Goal: Task Accomplishment & Management: Manage account settings

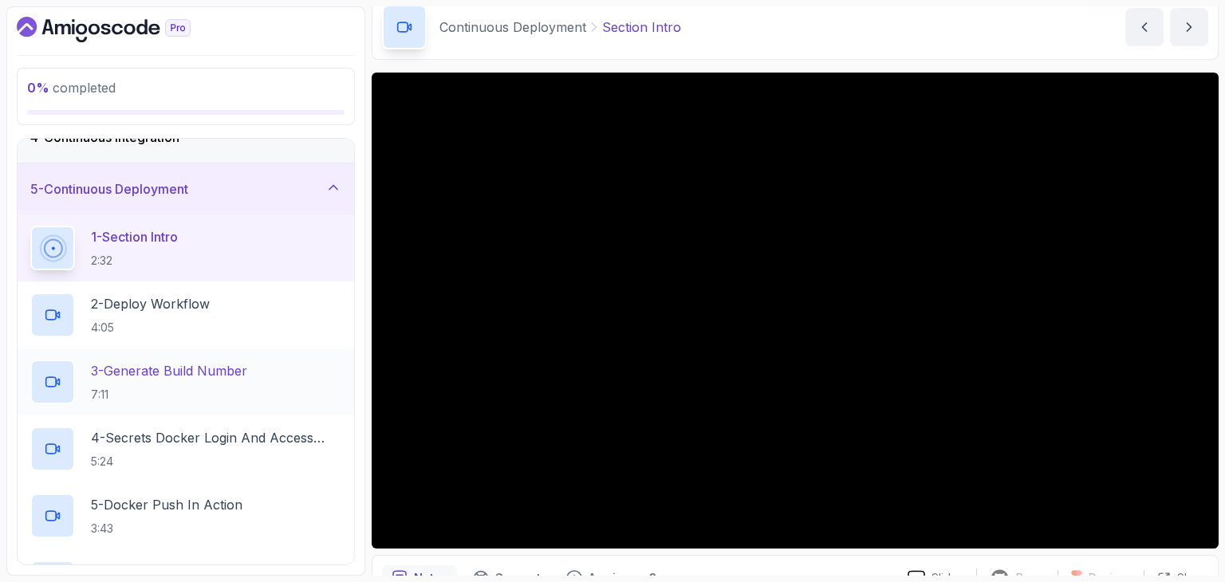
scroll to position [187, 0]
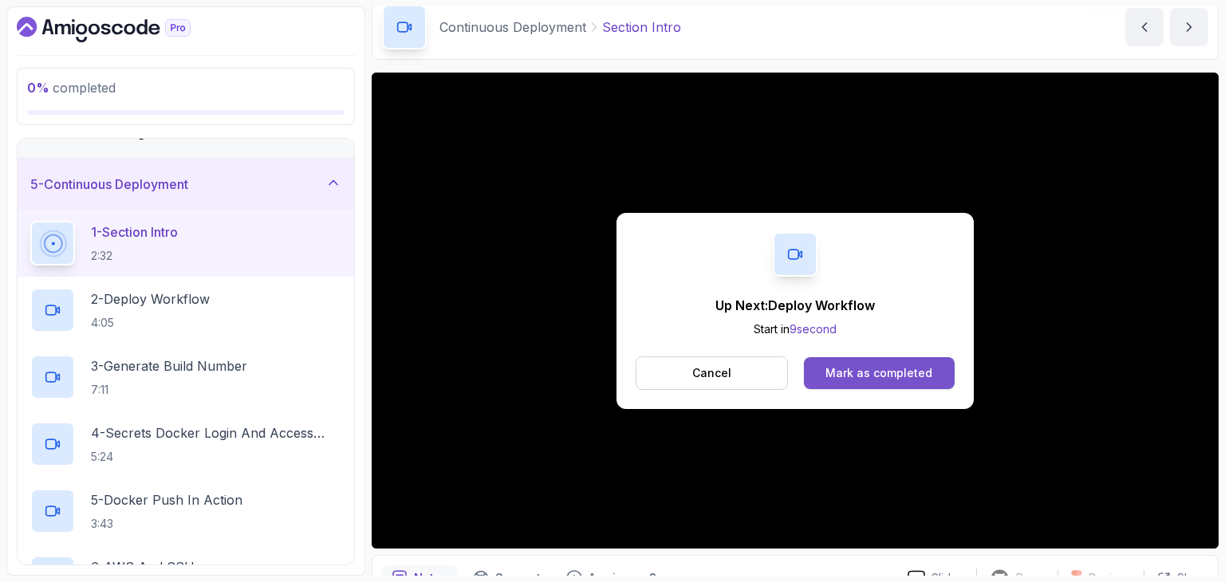
click at [931, 369] on button "Mark as completed" at bounding box center [879, 373] width 151 height 32
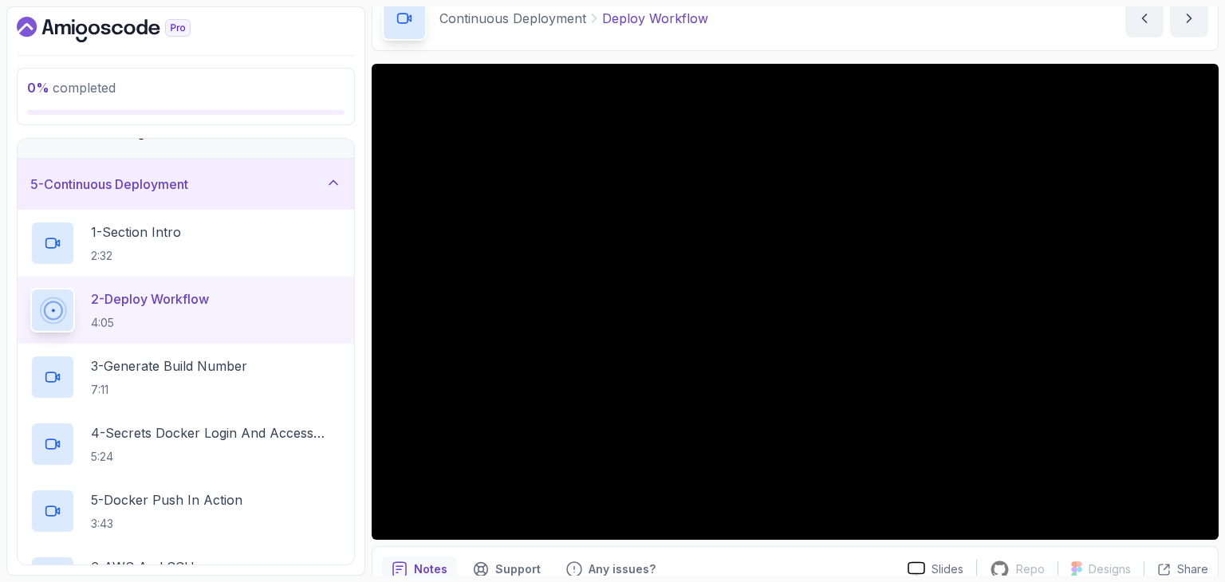
scroll to position [77, 0]
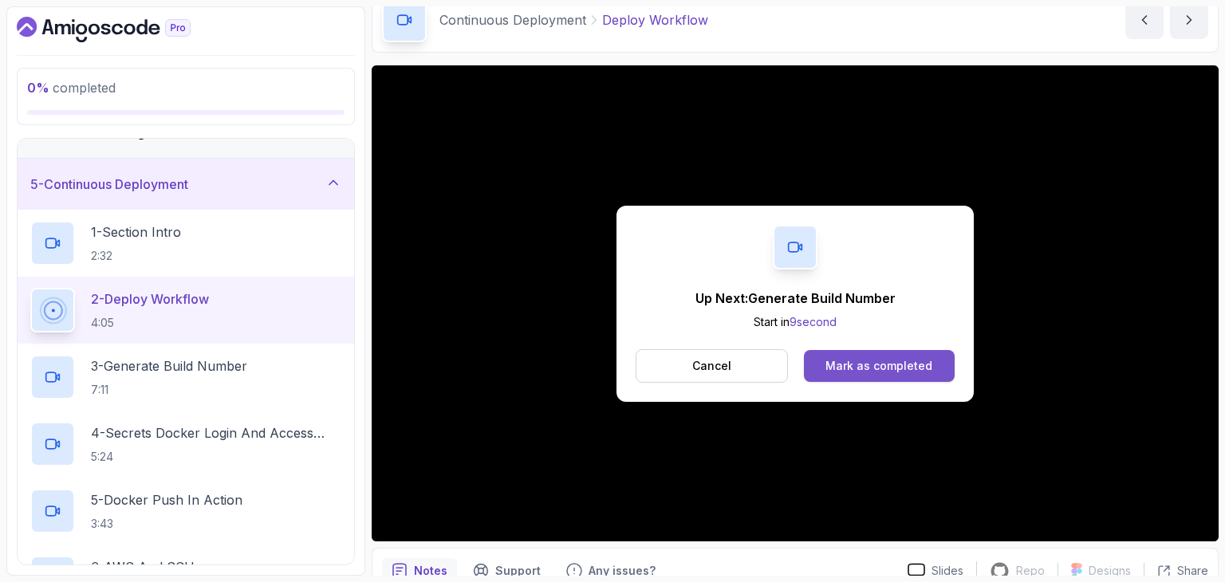
click at [887, 352] on button "Mark as completed" at bounding box center [879, 366] width 151 height 32
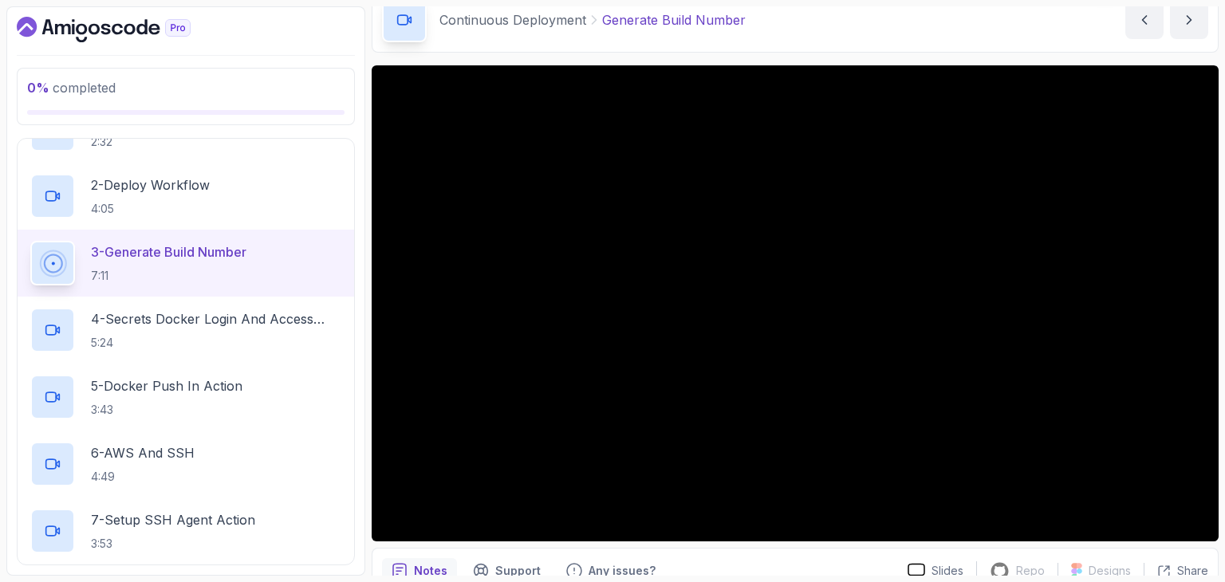
scroll to position [302, 0]
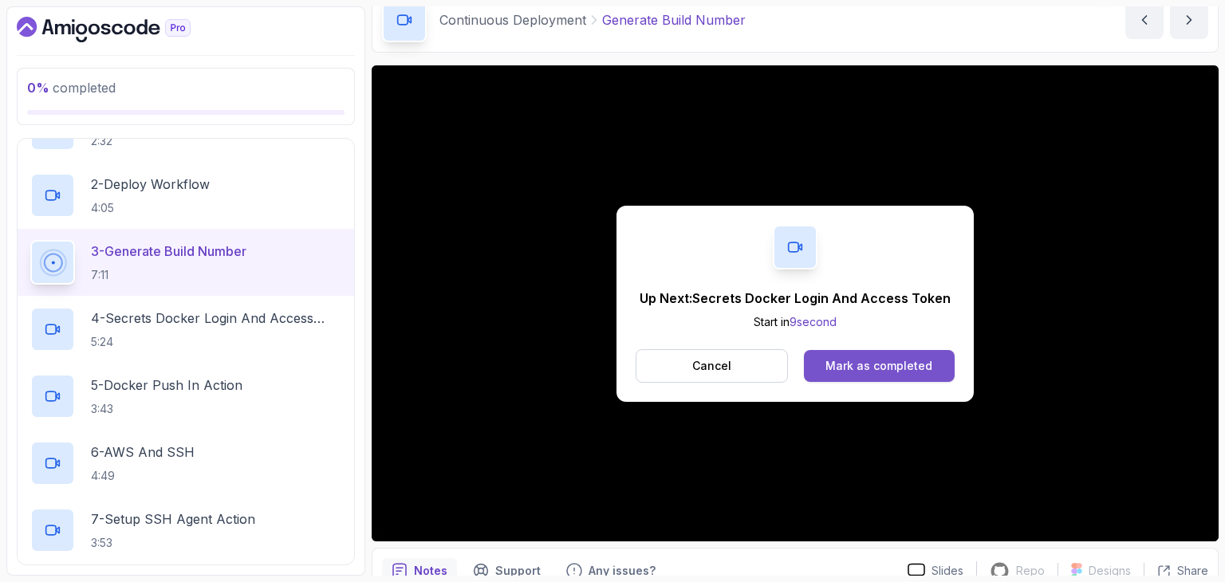
click at [904, 360] on div "Mark as completed" at bounding box center [878, 366] width 107 height 16
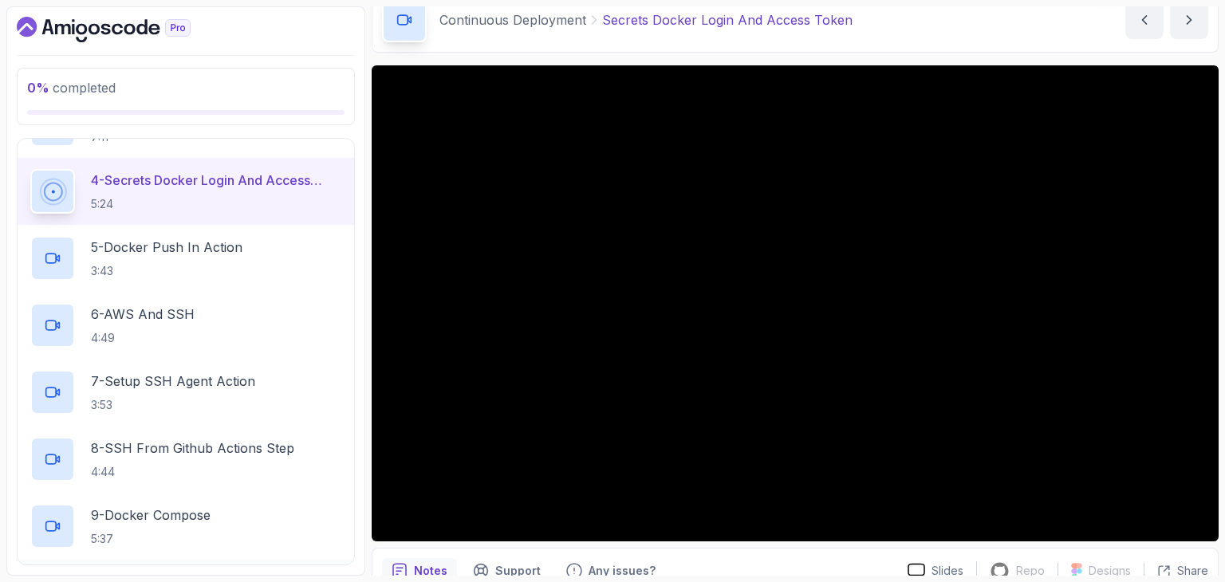
scroll to position [405, 0]
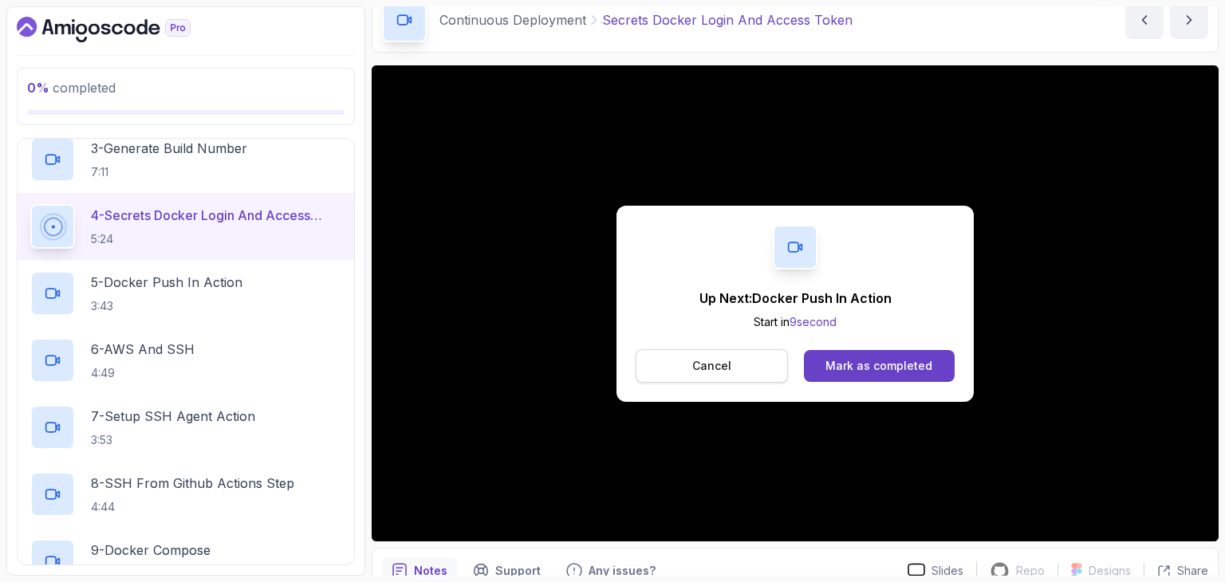
click at [738, 364] on button "Cancel" at bounding box center [712, 365] width 152 height 33
click at [851, 364] on div "Mark as completed" at bounding box center [878, 366] width 107 height 16
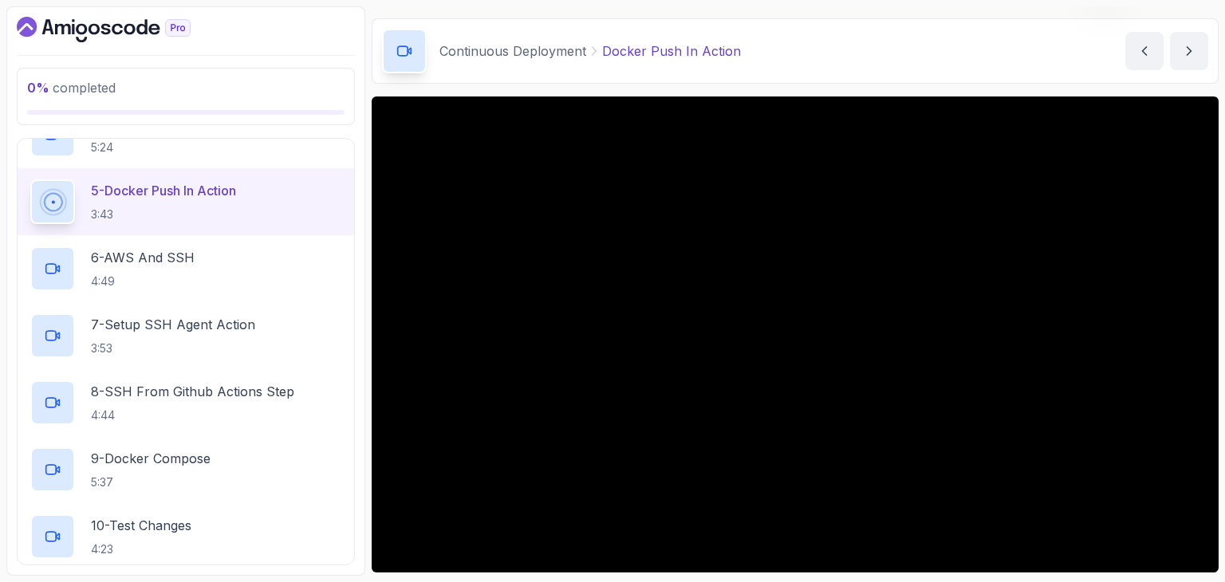
scroll to position [77, 0]
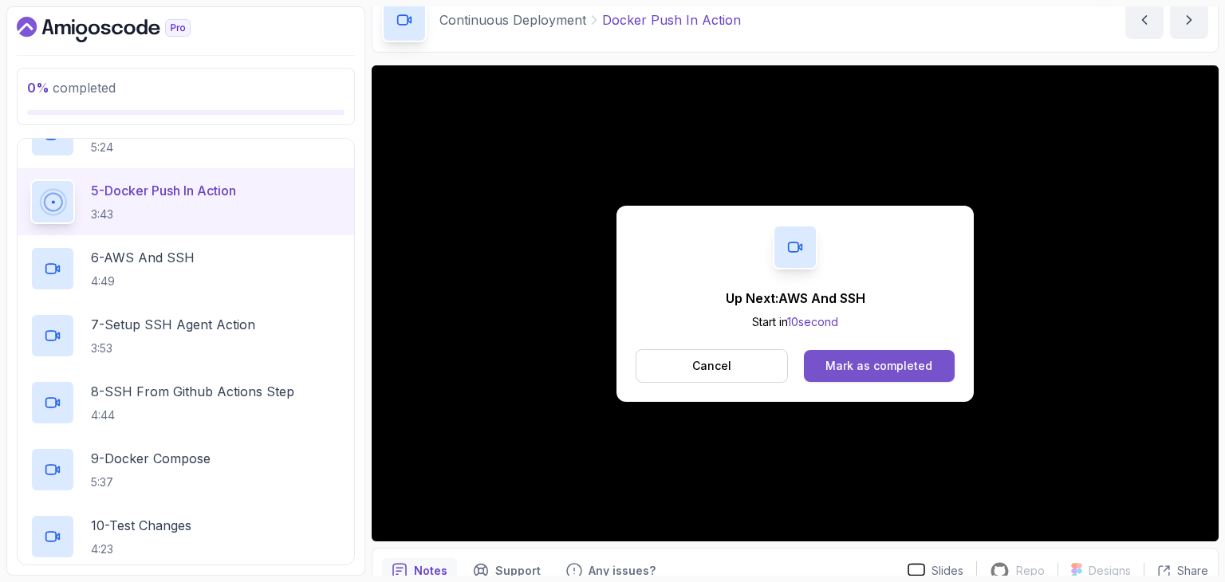
click at [935, 357] on button "Mark as completed" at bounding box center [879, 366] width 151 height 32
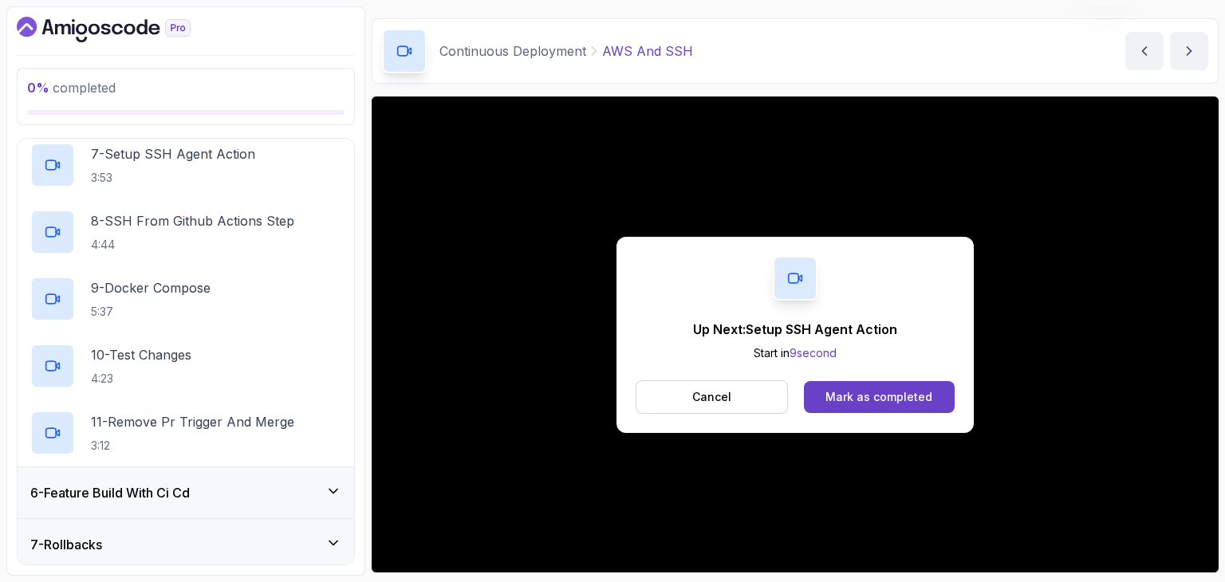
scroll to position [77, 0]
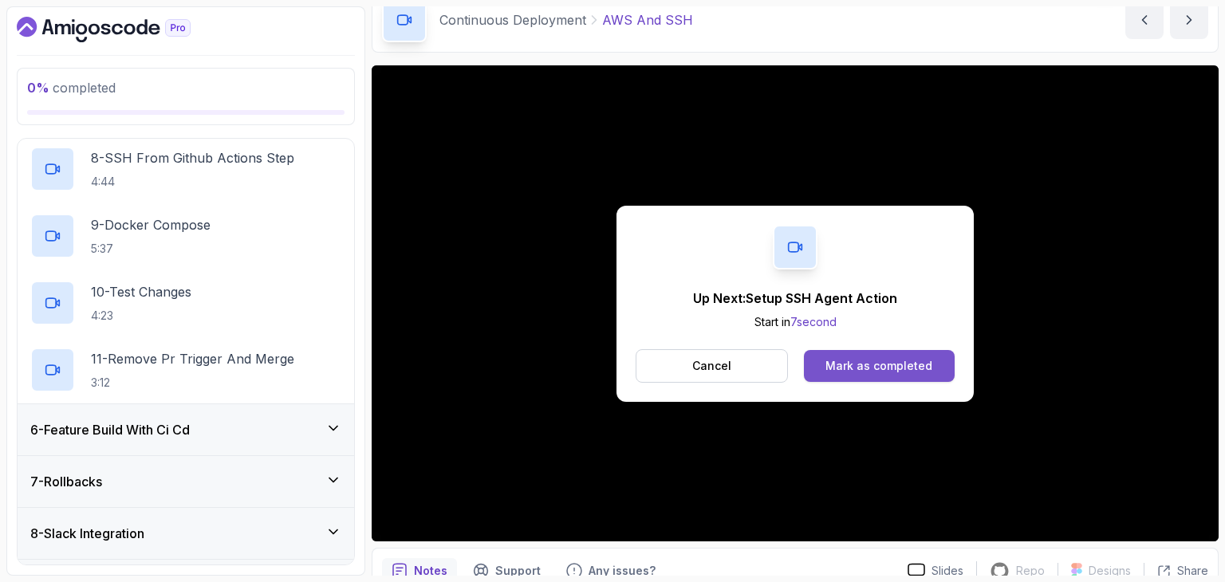
click at [861, 369] on div "Mark as completed" at bounding box center [878, 366] width 107 height 16
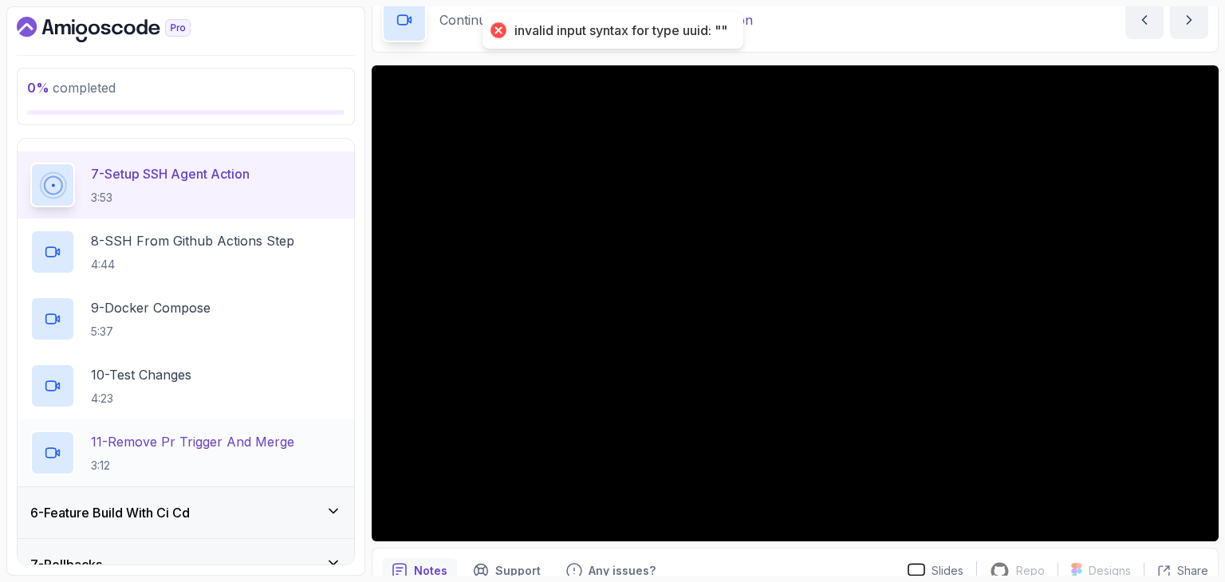
scroll to position [648, 0]
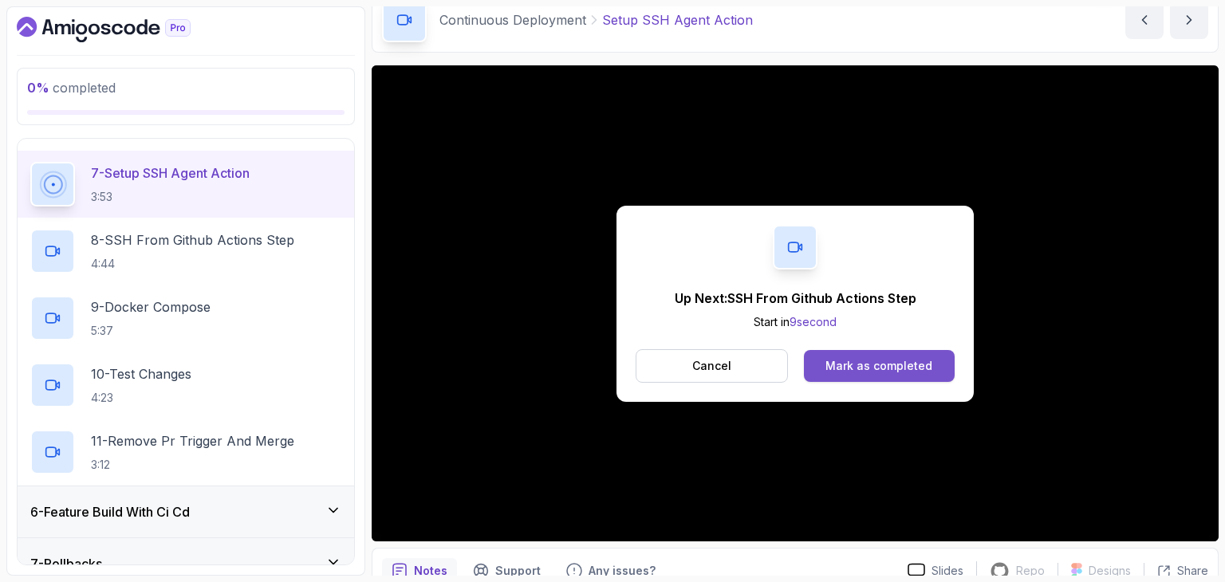
click at [859, 368] on div "Mark as completed" at bounding box center [878, 366] width 107 height 16
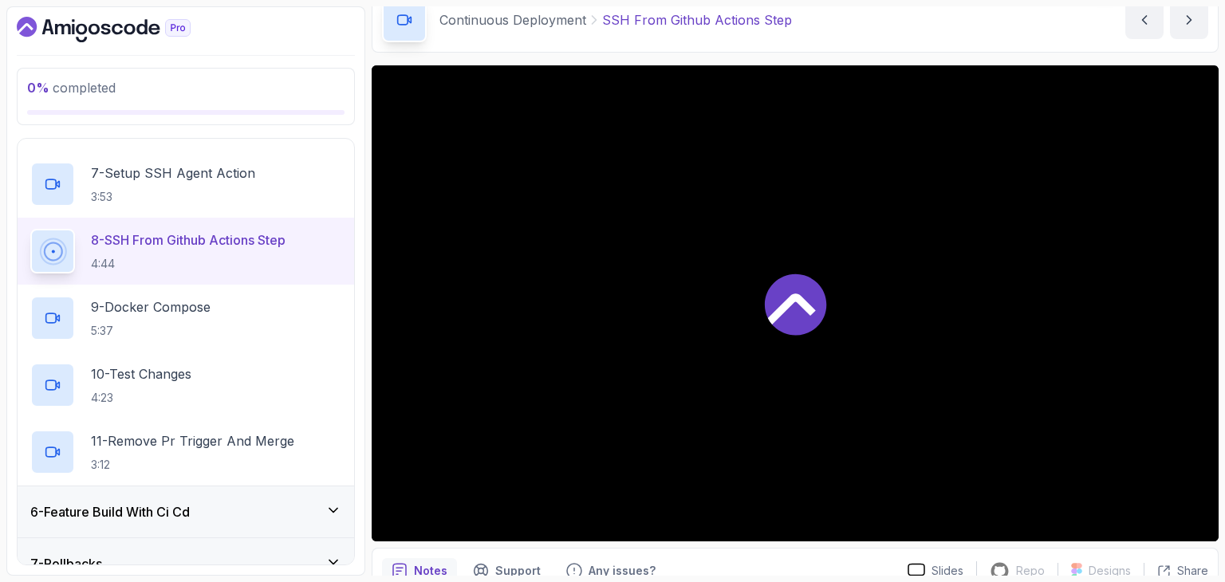
click at [859, 368] on div at bounding box center [795, 303] width 847 height 476
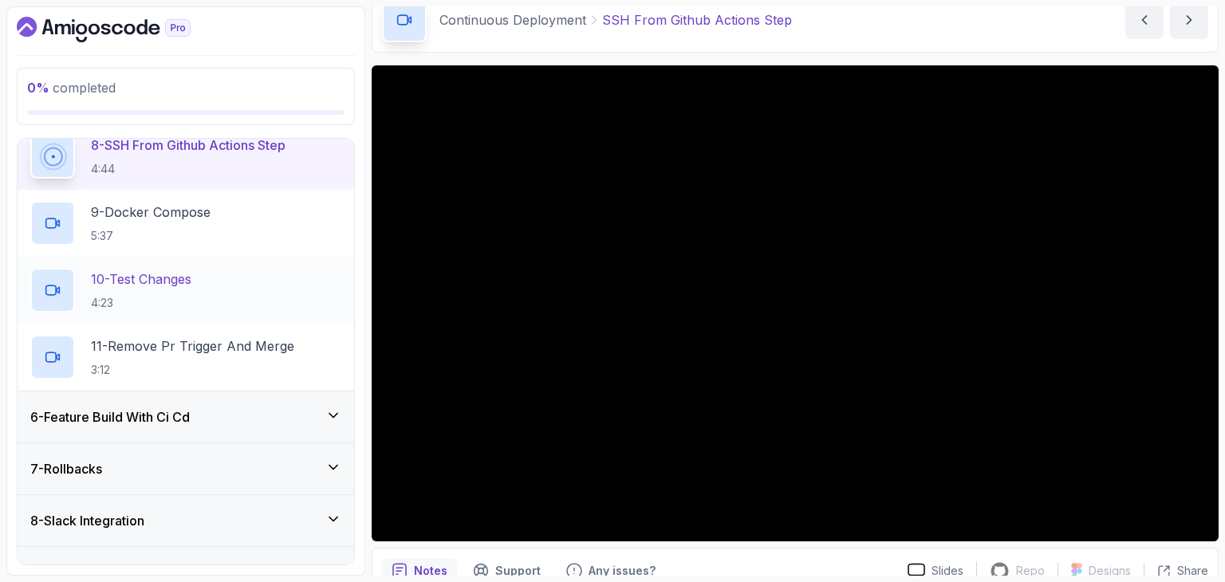
scroll to position [775, 0]
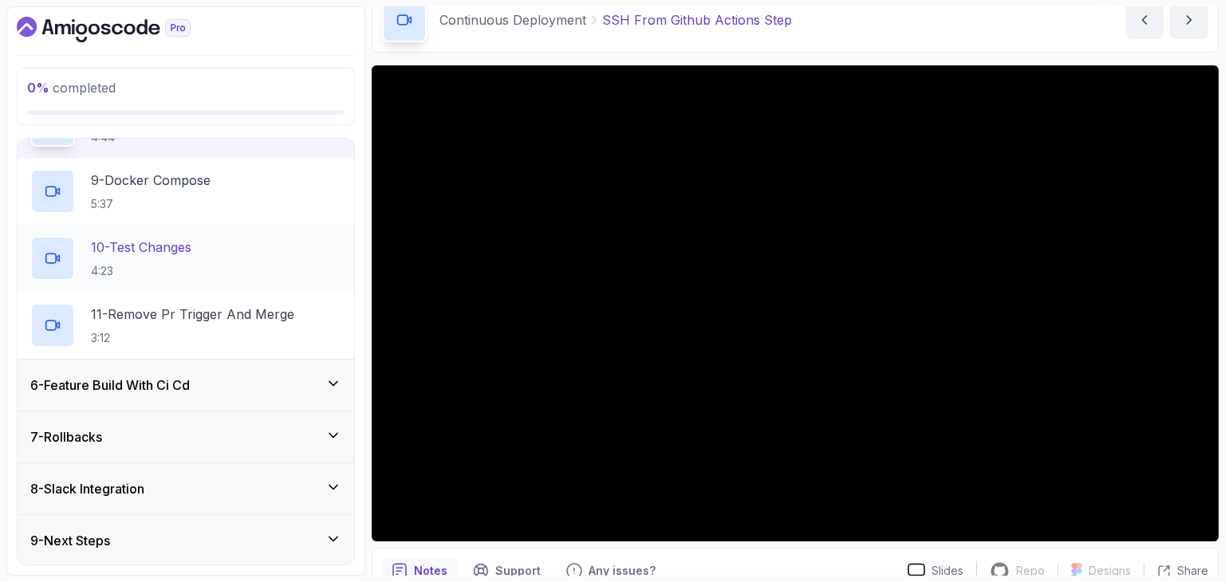
click at [223, 369] on div "6 - Feature Build With Ci Cd" at bounding box center [186, 385] width 337 height 51
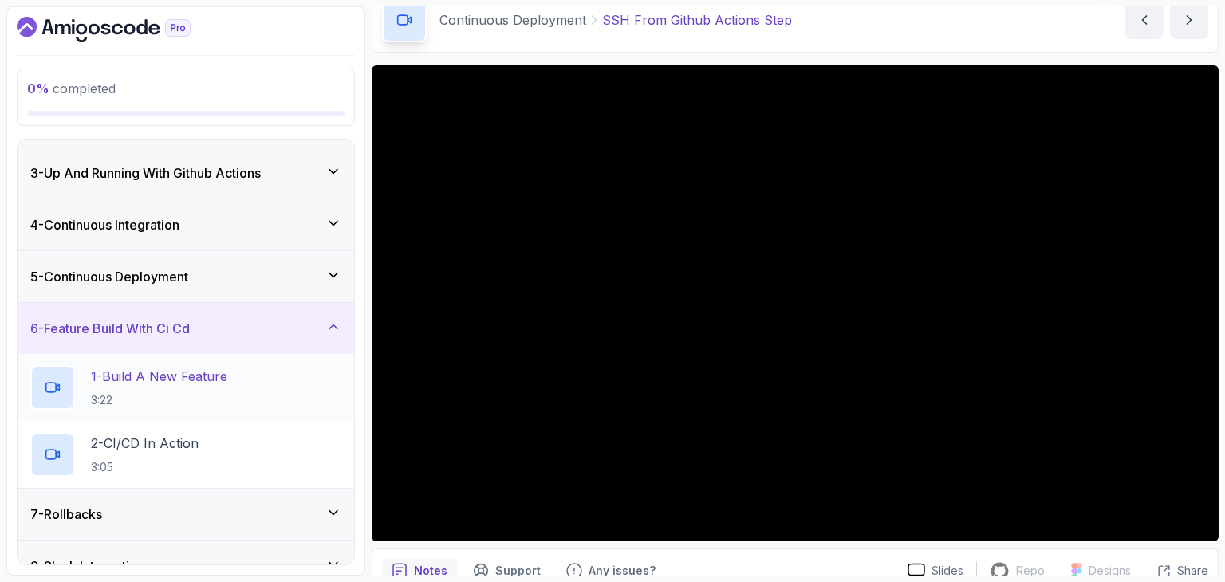
scroll to position [172, 0]
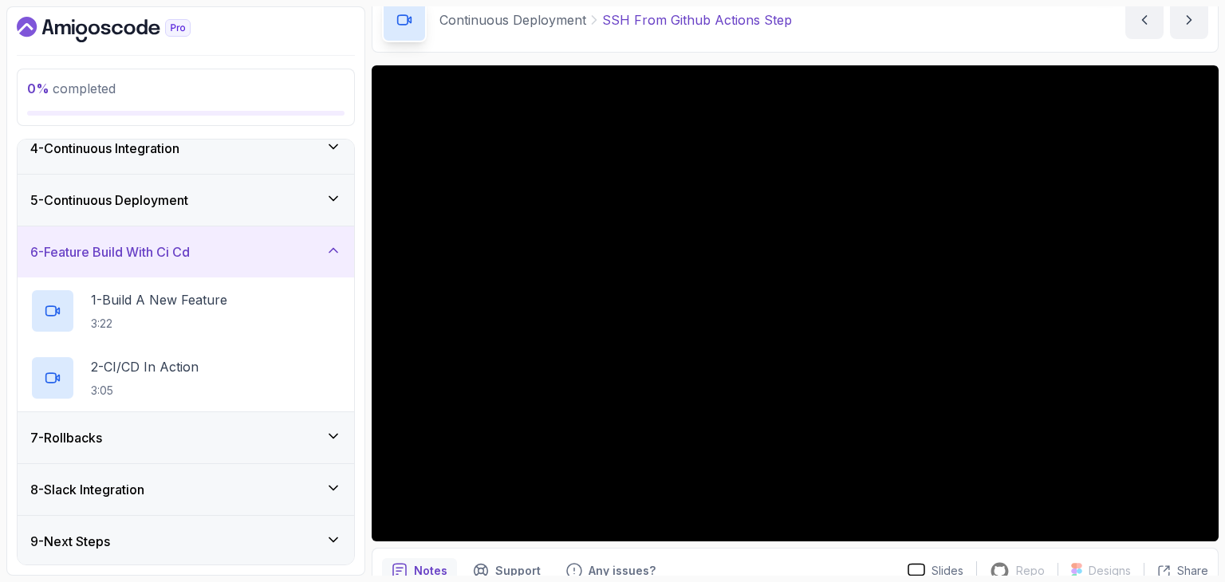
click at [180, 431] on div "7 - Rollbacks" at bounding box center [185, 437] width 311 height 19
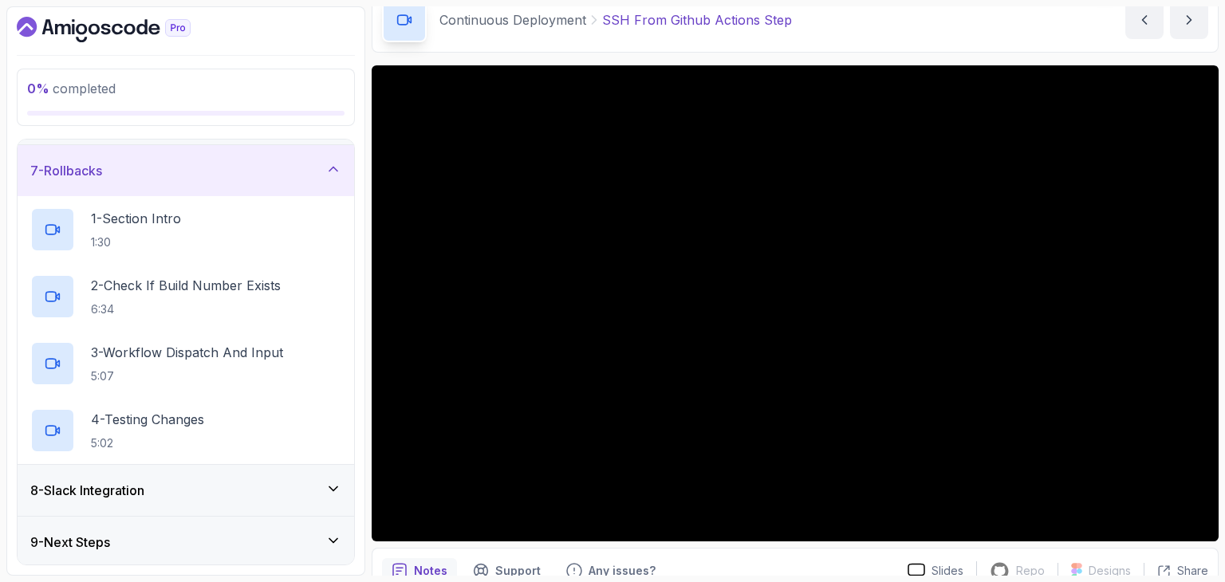
scroll to position [306, 0]
click at [168, 502] on div "8 - Slack Integration" at bounding box center [186, 489] width 337 height 51
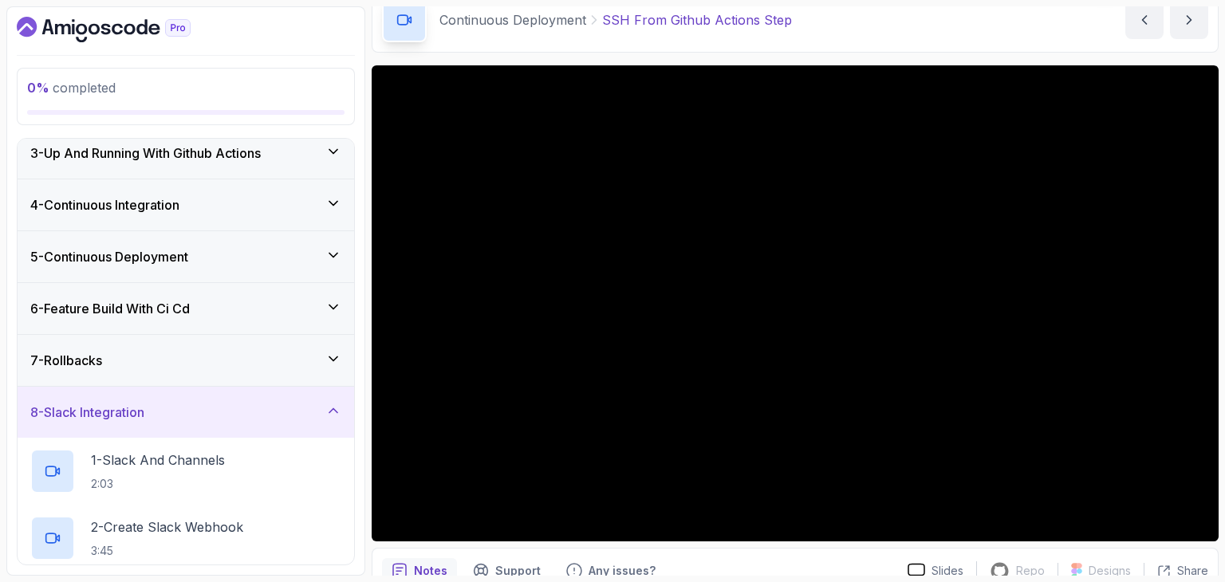
scroll to position [114, 0]
click at [161, 268] on div "5 - Continuous Deployment" at bounding box center [186, 257] width 337 height 51
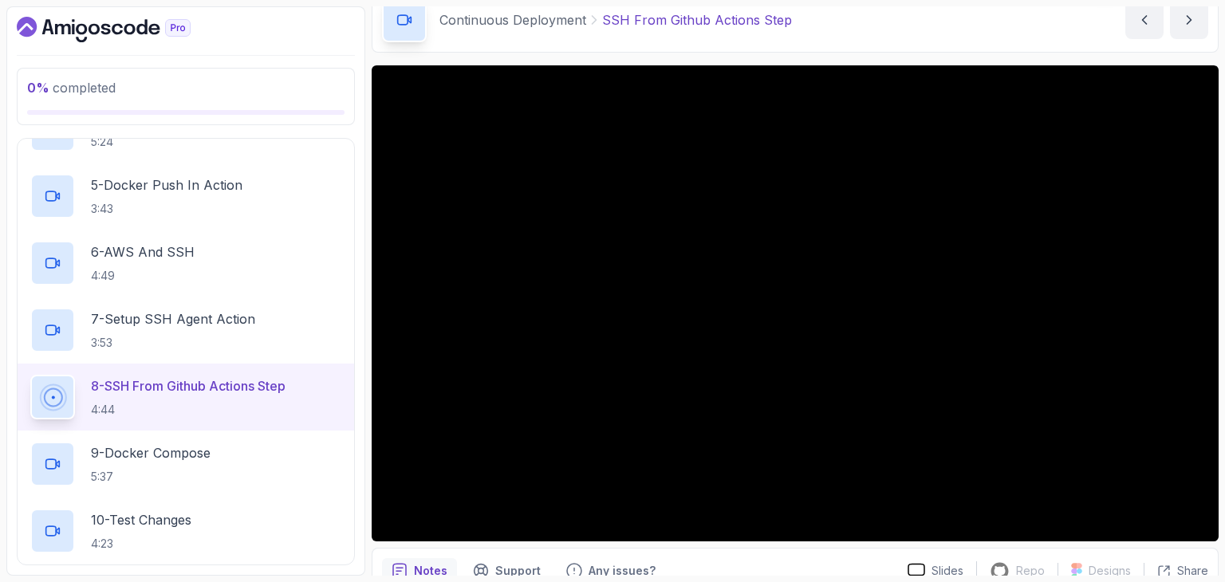
scroll to position [506, 0]
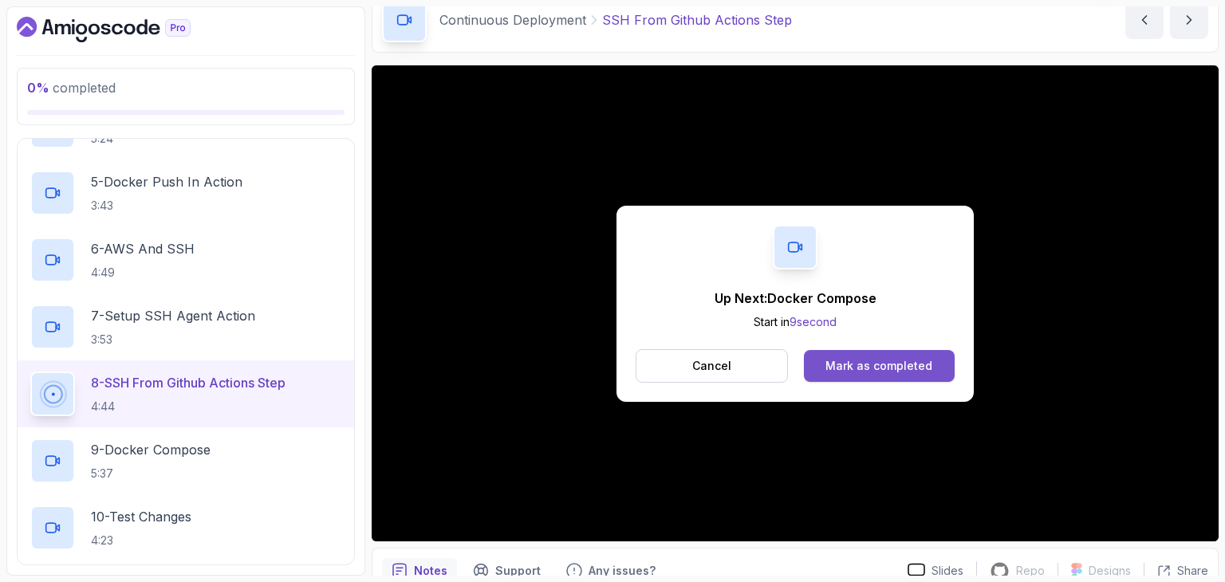
click at [854, 358] on div "Mark as completed" at bounding box center [878, 366] width 107 height 16
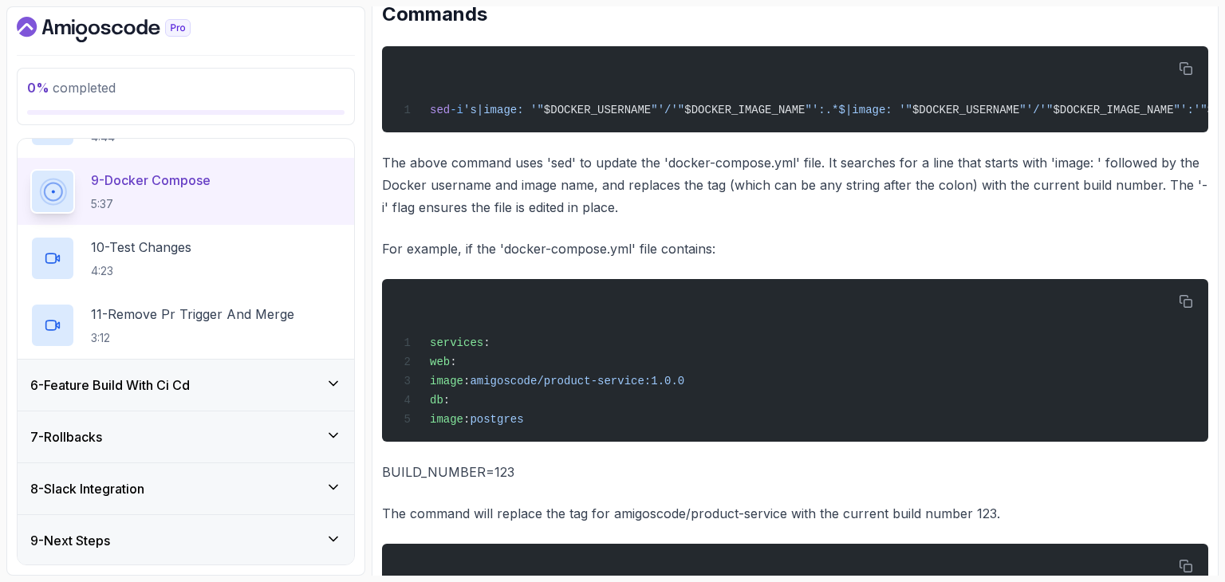
scroll to position [754, 0]
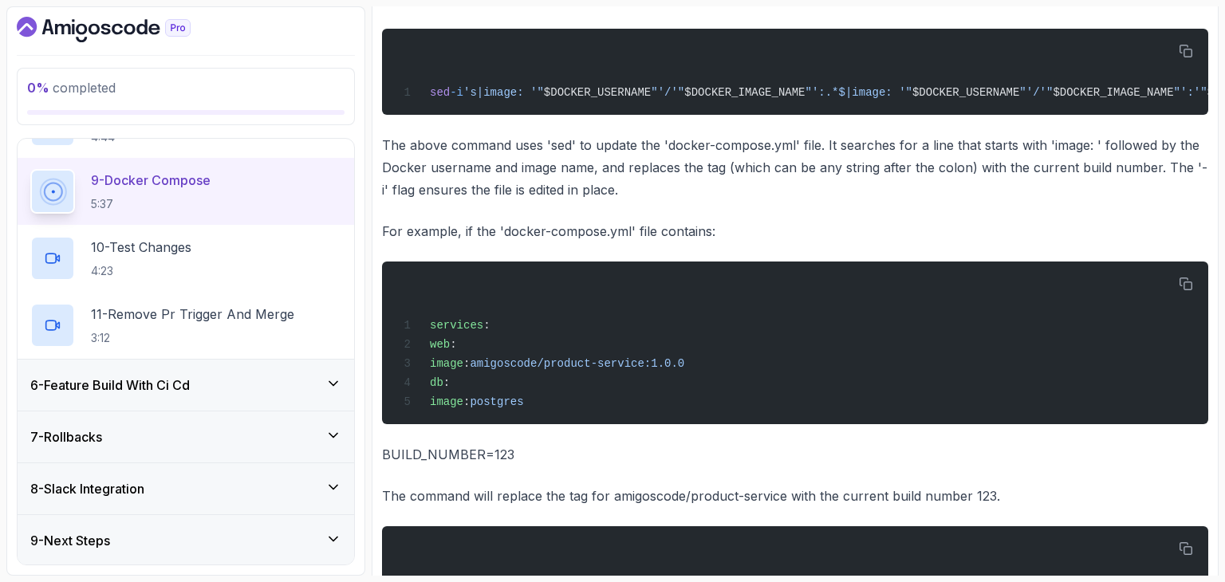
click at [676, 187] on p "The above command uses 'sed' to update the 'docker-compose.yml' file. It search…" at bounding box center [795, 167] width 826 height 67
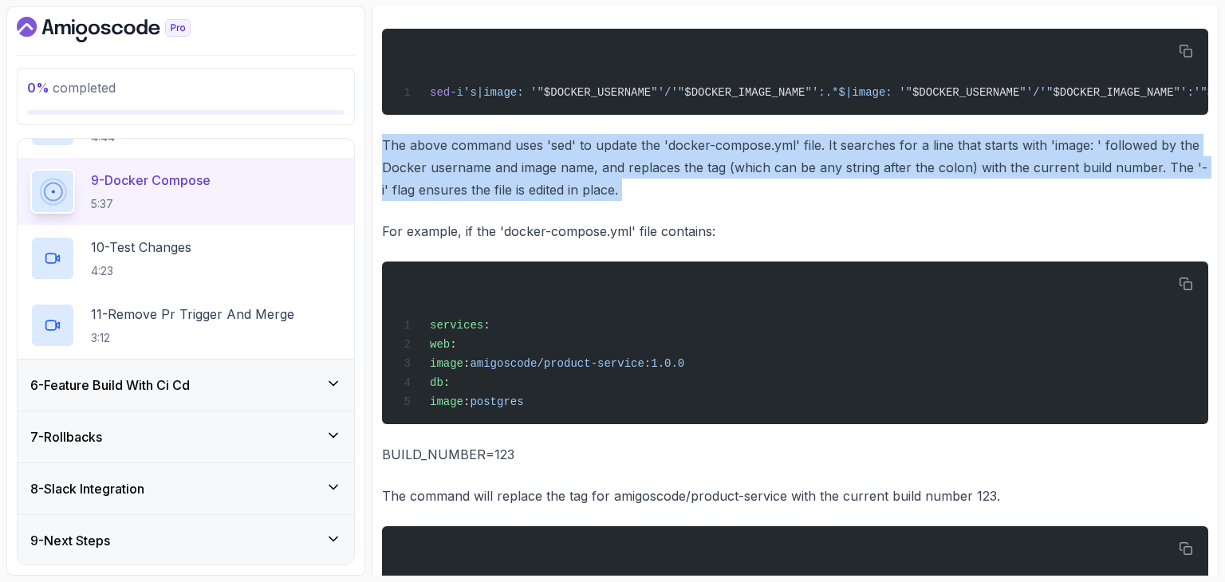
click at [676, 187] on p "The above command uses 'sed' to update the 'docker-compose.yml' file. It search…" at bounding box center [795, 167] width 826 height 67
click at [687, 183] on p "The above command uses 'sed' to update the 'docker-compose.yml' file. It search…" at bounding box center [795, 167] width 826 height 67
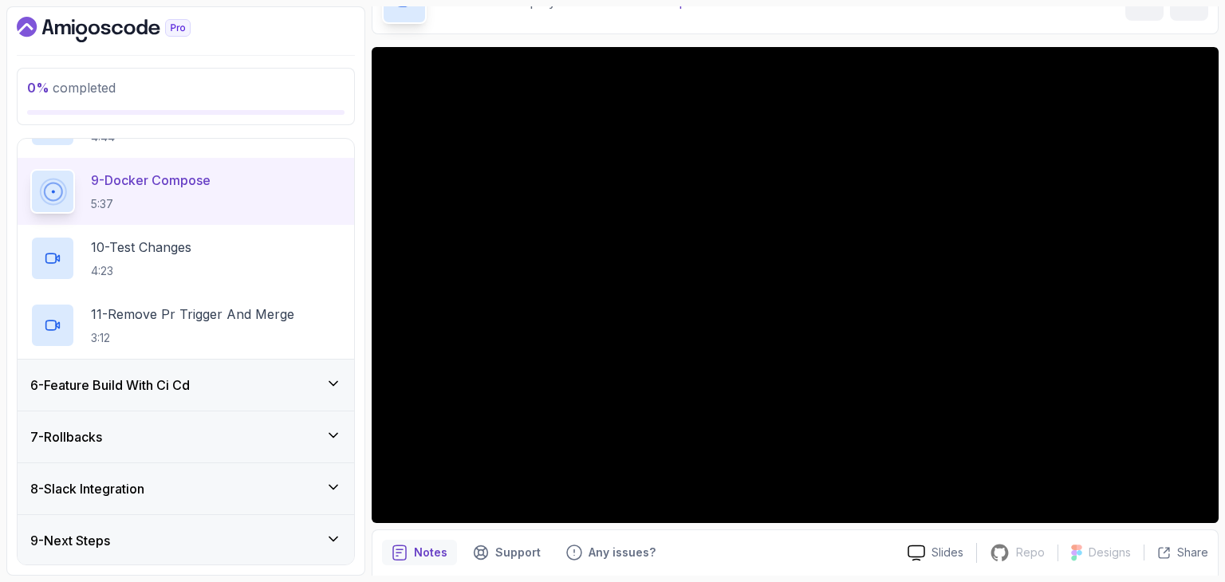
scroll to position [94, 0]
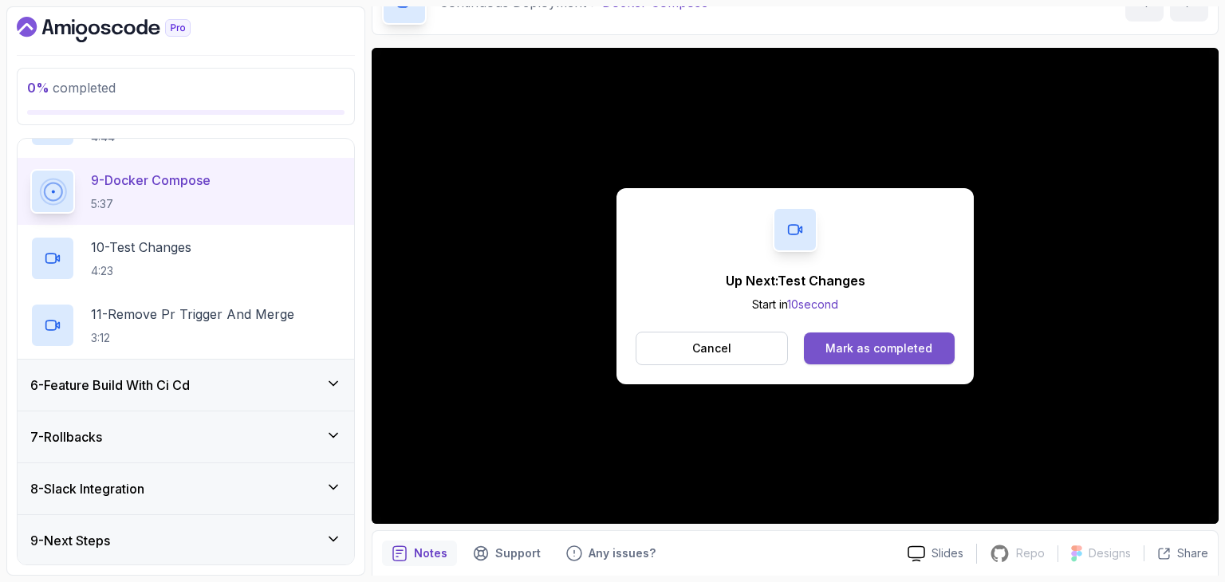
click at [910, 337] on button "Mark as completed" at bounding box center [879, 349] width 151 height 32
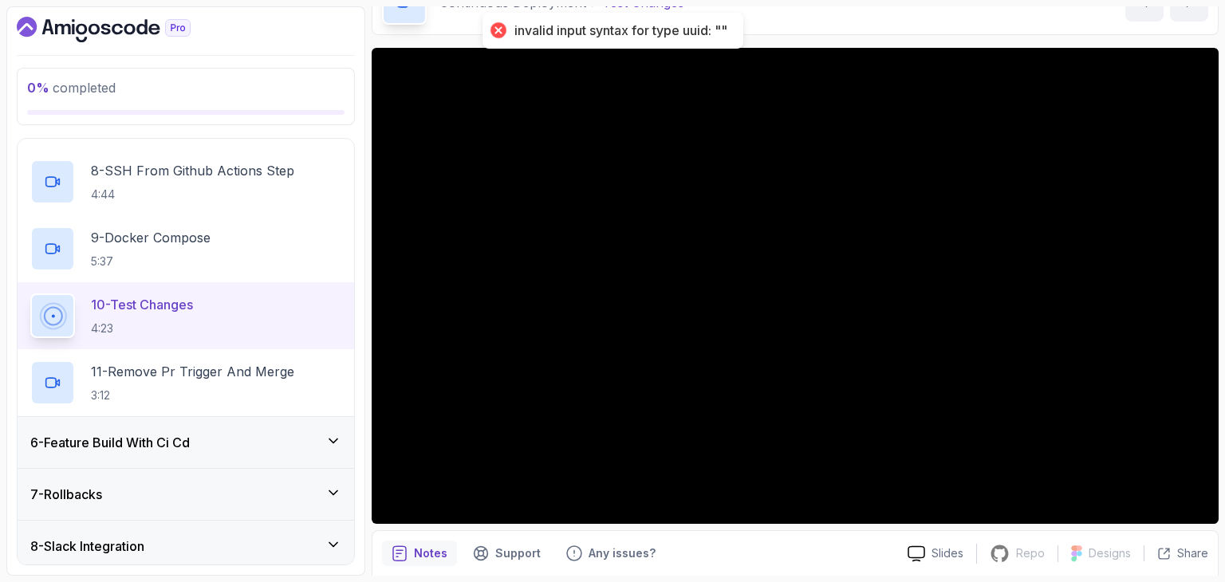
scroll to position [713, 0]
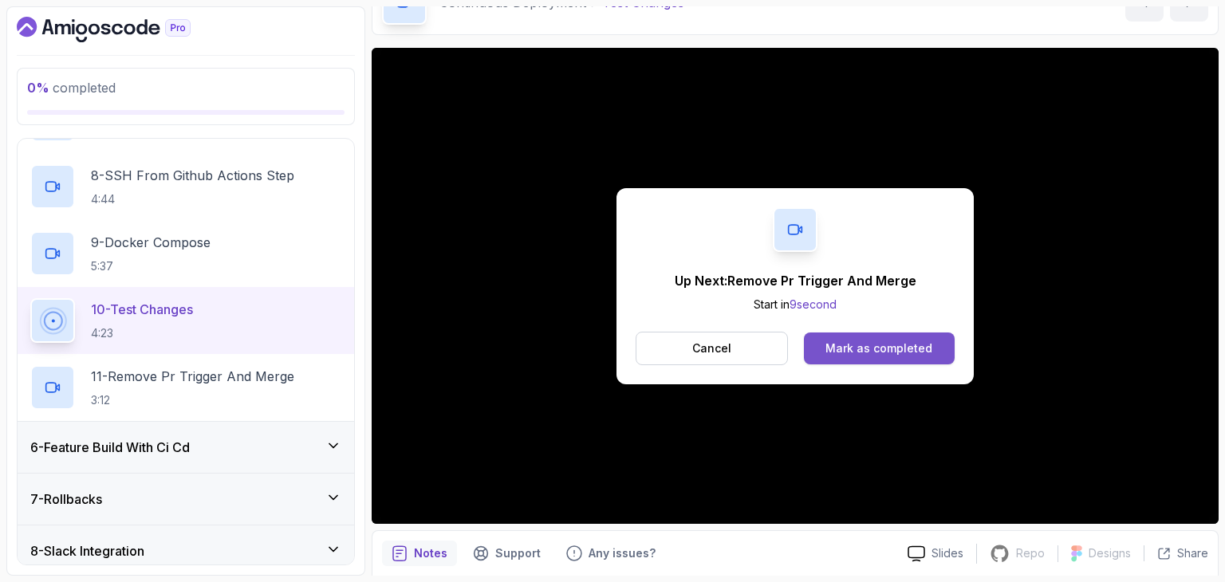
click at [894, 337] on button "Mark as completed" at bounding box center [879, 349] width 151 height 32
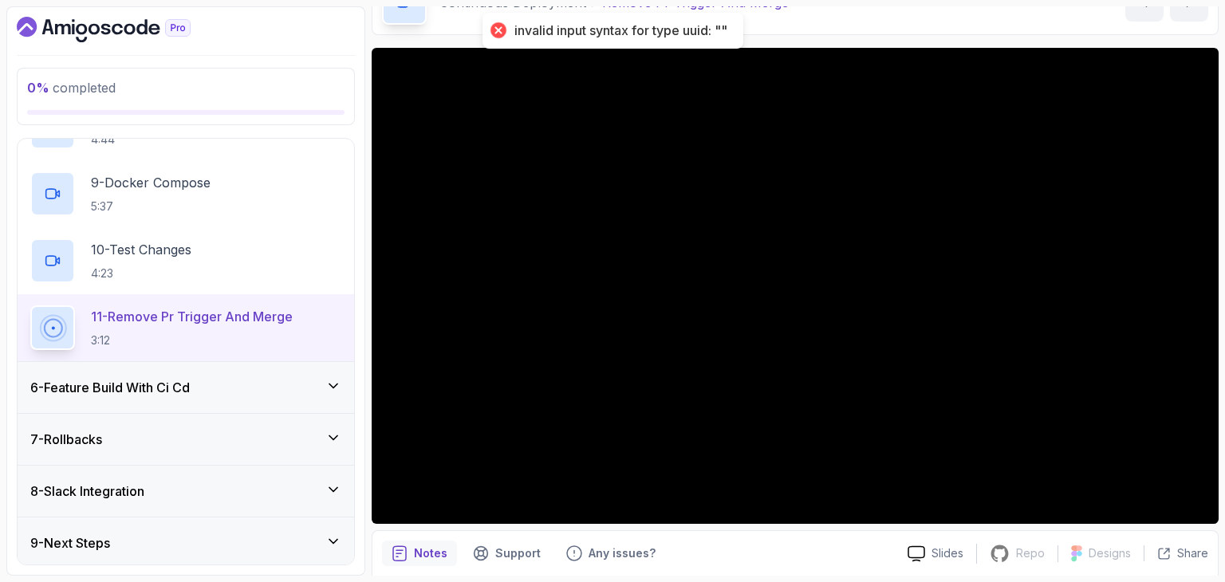
scroll to position [775, 0]
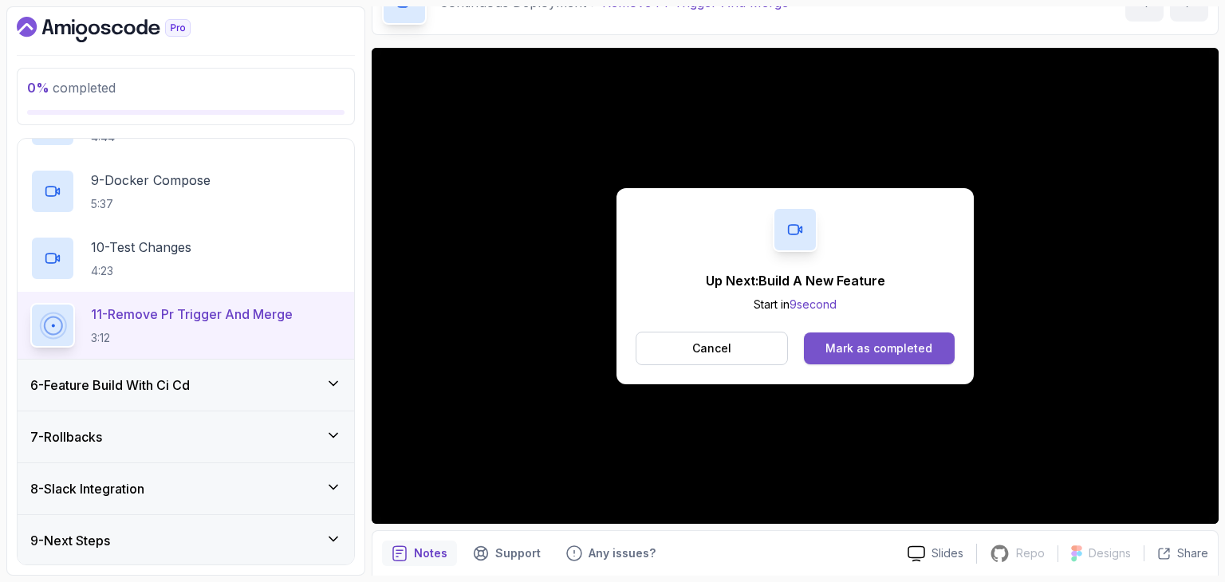
click at [860, 345] on div "Mark as completed" at bounding box center [878, 349] width 107 height 16
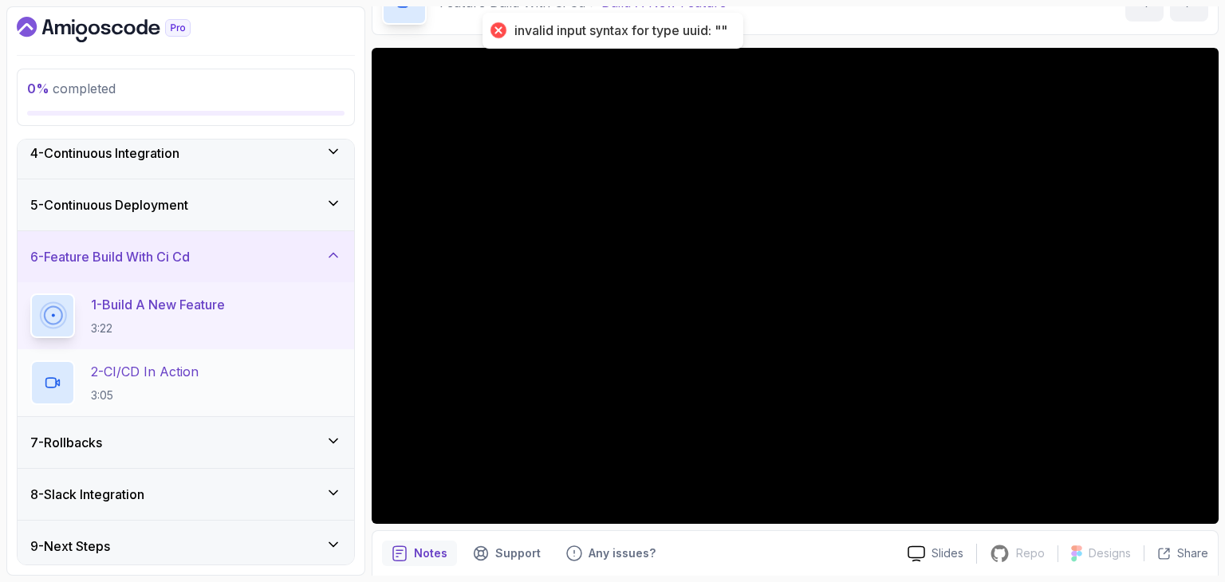
scroll to position [172, 0]
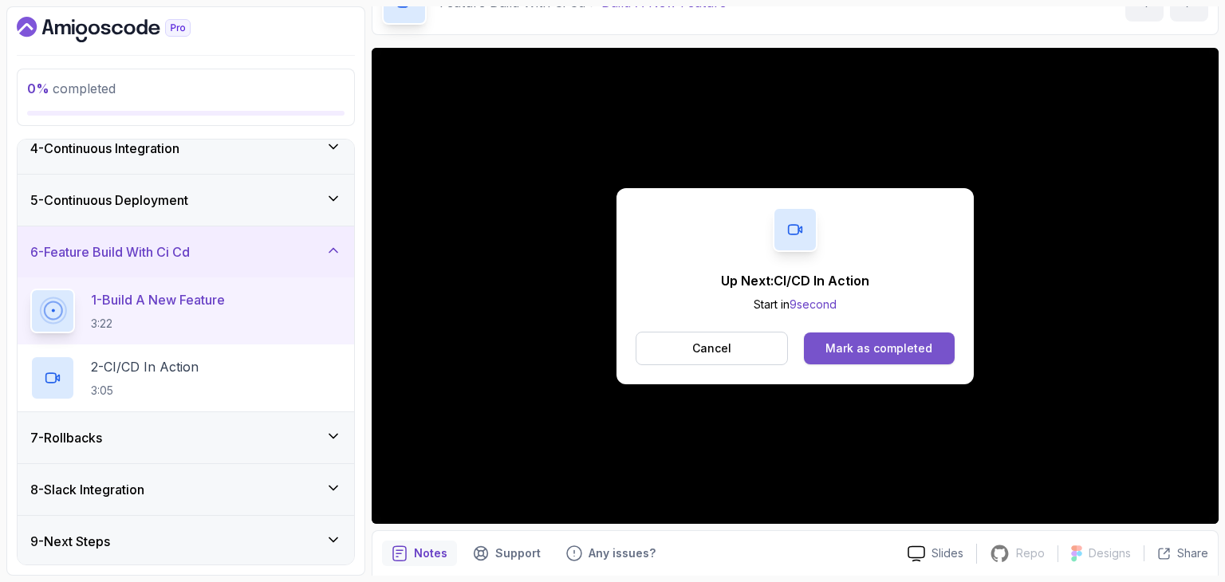
click at [841, 347] on div "Mark as completed" at bounding box center [878, 349] width 107 height 16
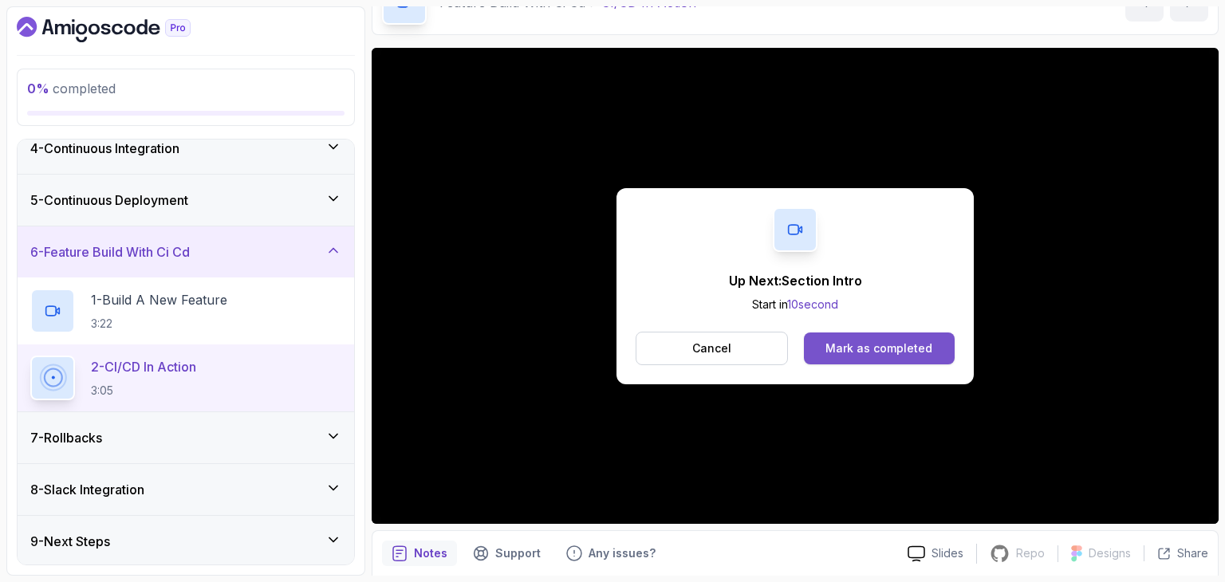
click at [834, 352] on div "Mark as completed" at bounding box center [878, 349] width 107 height 16
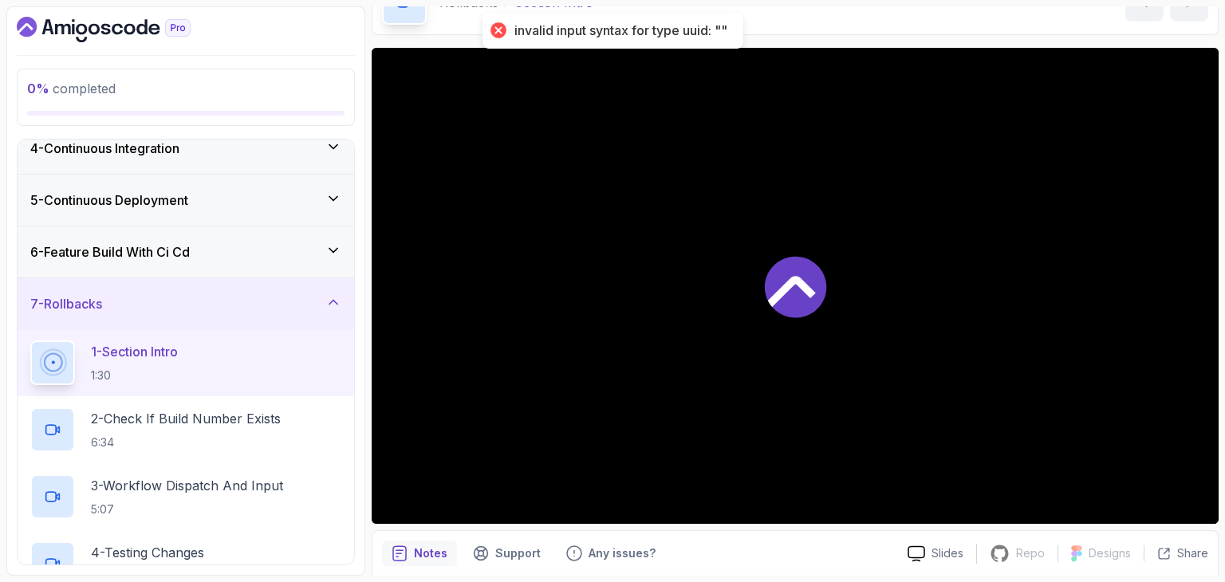
scroll to position [306, 0]
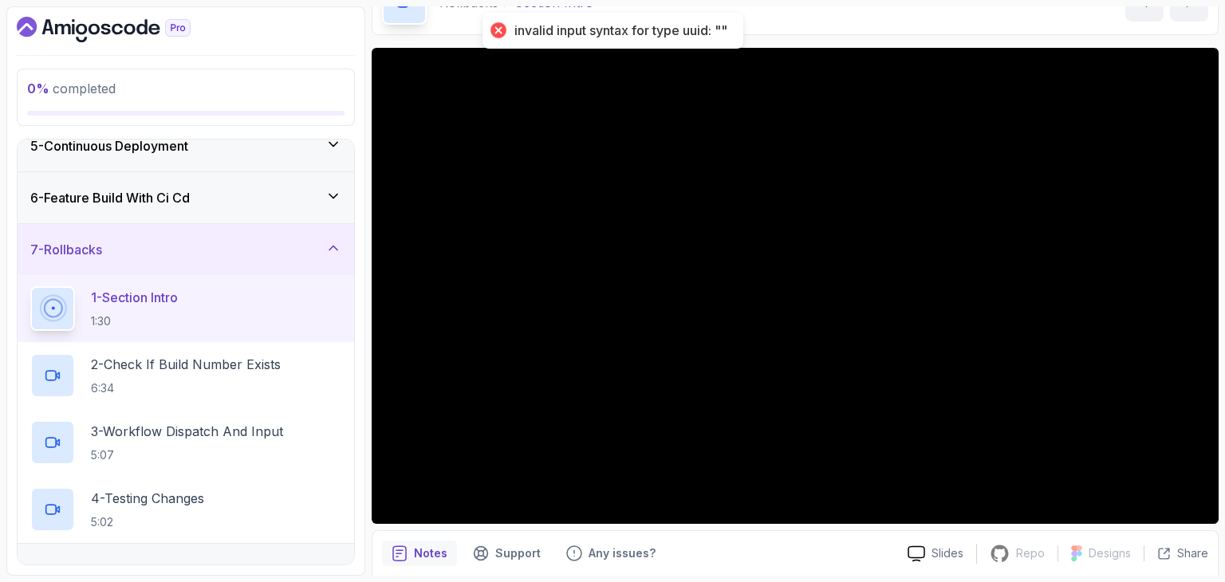
click at [204, 192] on div "6 - Feature Build With Ci Cd" at bounding box center [185, 197] width 311 height 19
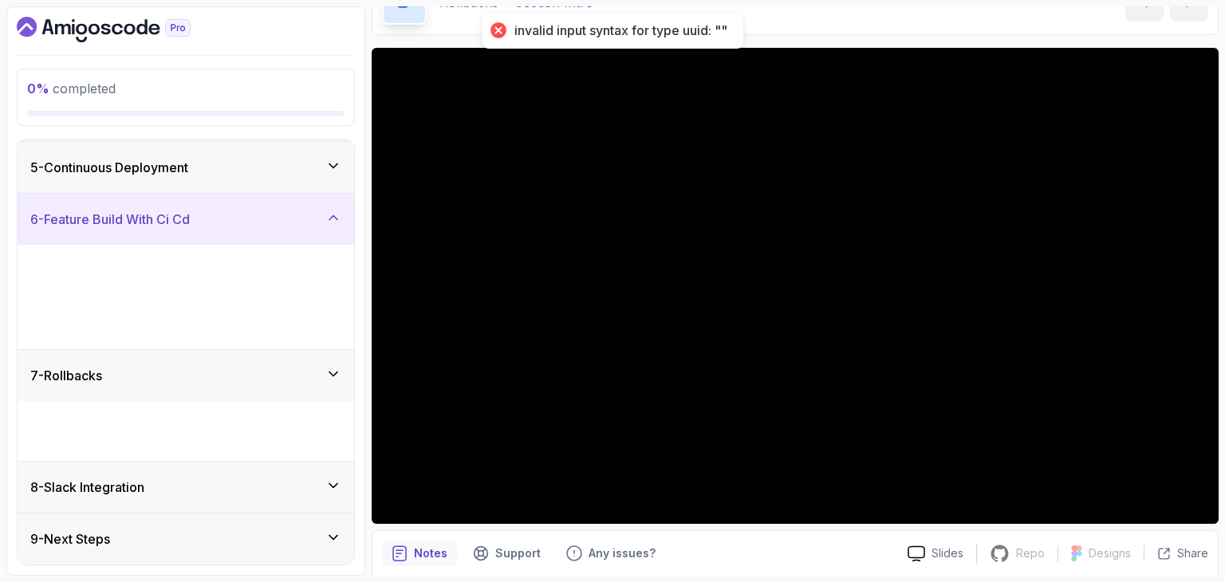
scroll to position [172, 0]
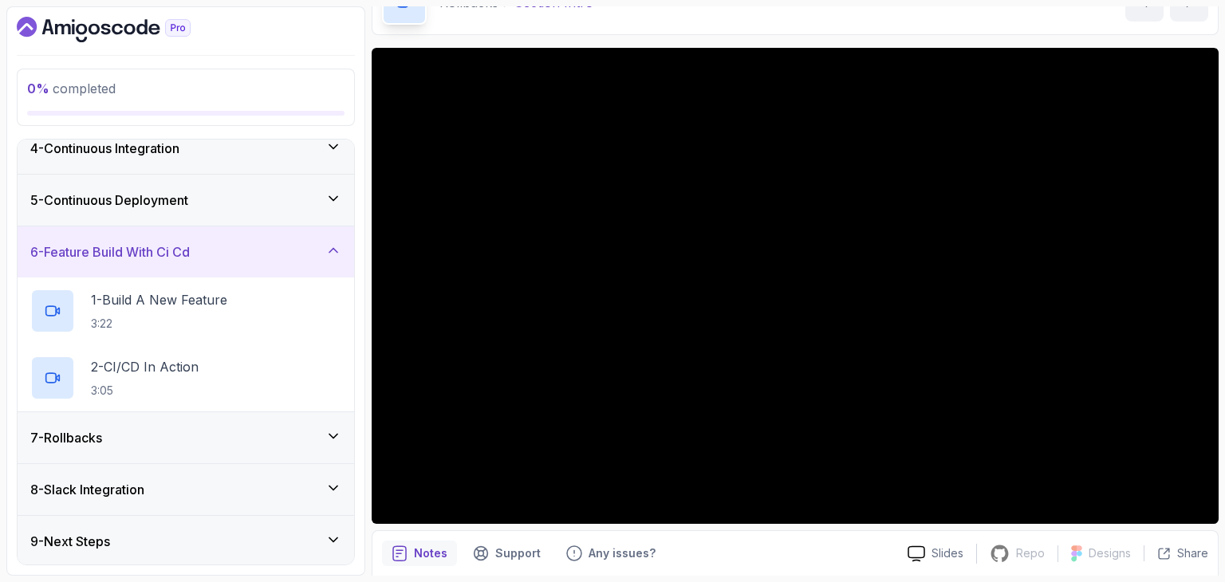
click at [152, 417] on div "7 - Rollbacks" at bounding box center [186, 437] width 337 height 51
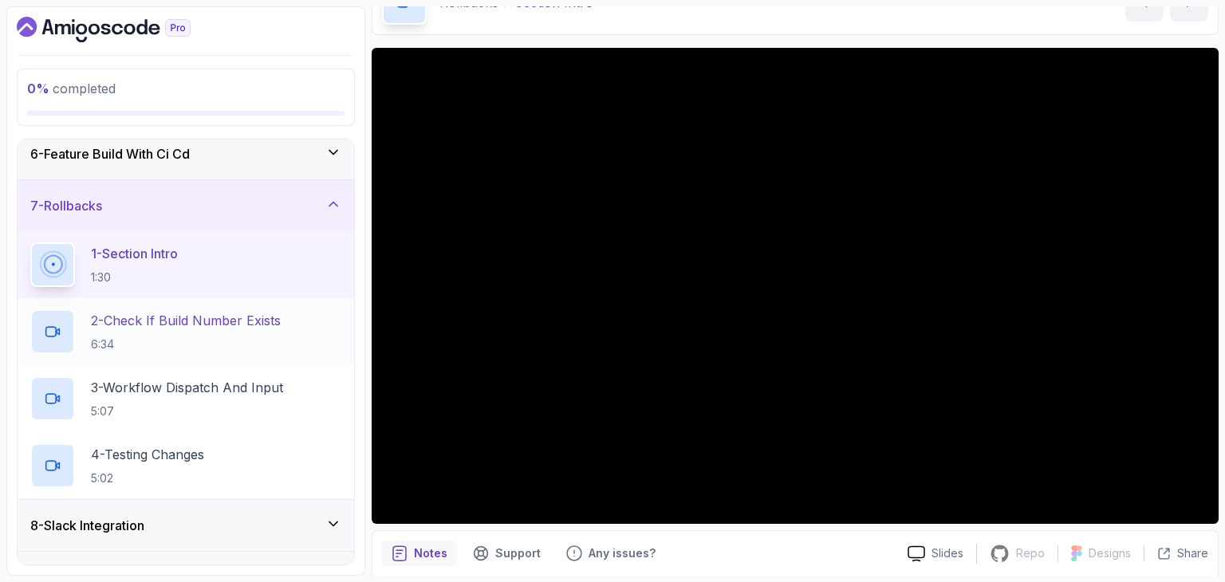
scroll to position [306, 0]
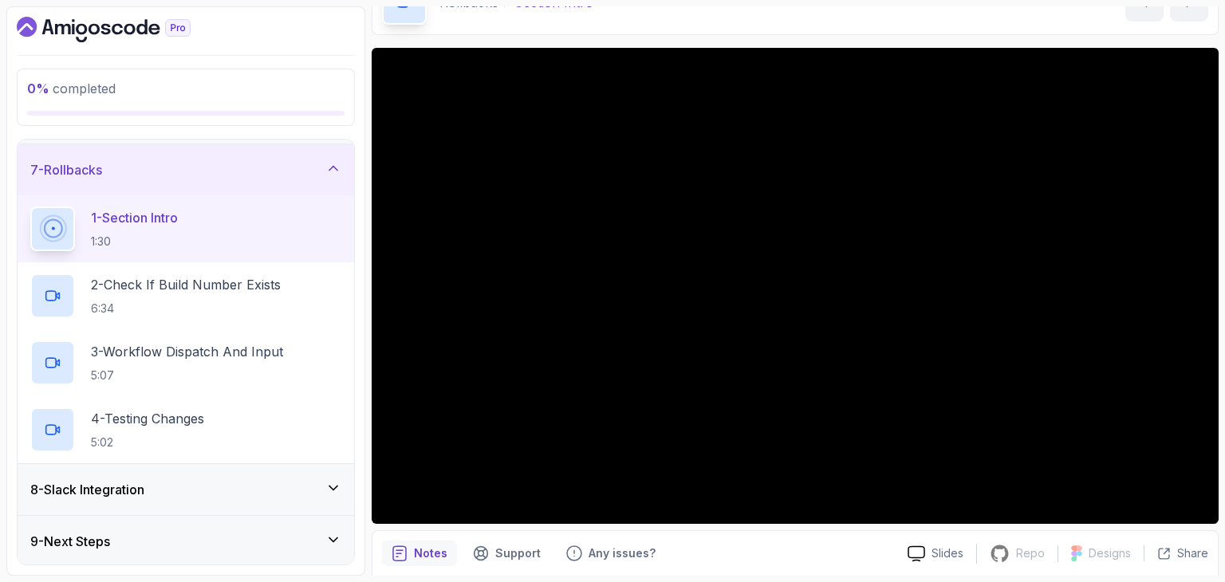
click at [230, 527] on div "9 - Next Steps" at bounding box center [186, 541] width 337 height 51
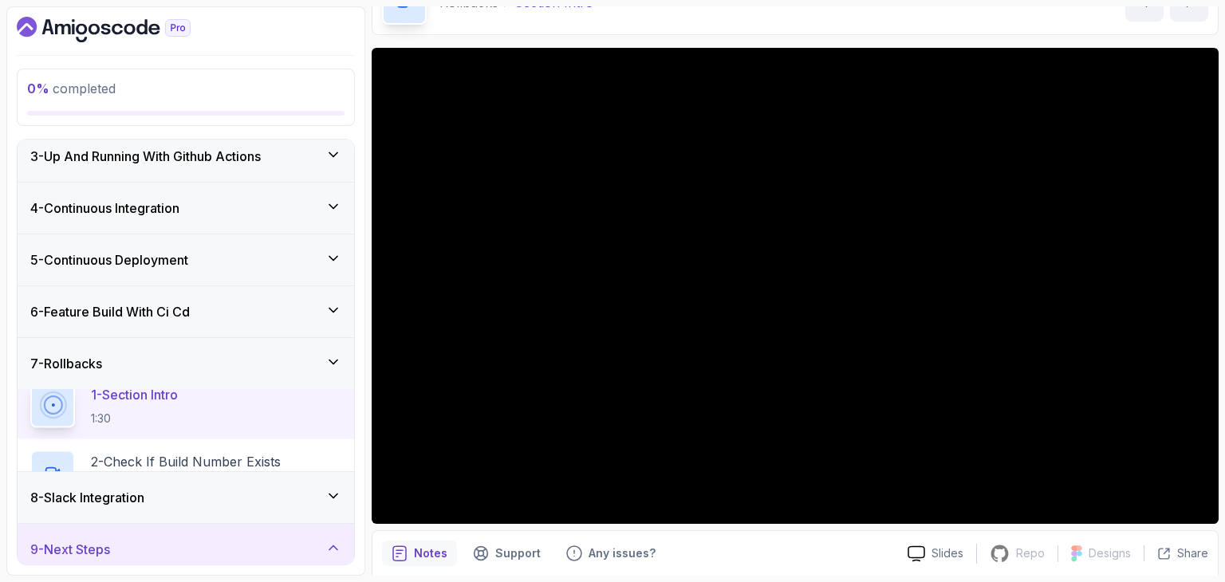
scroll to position [105, 0]
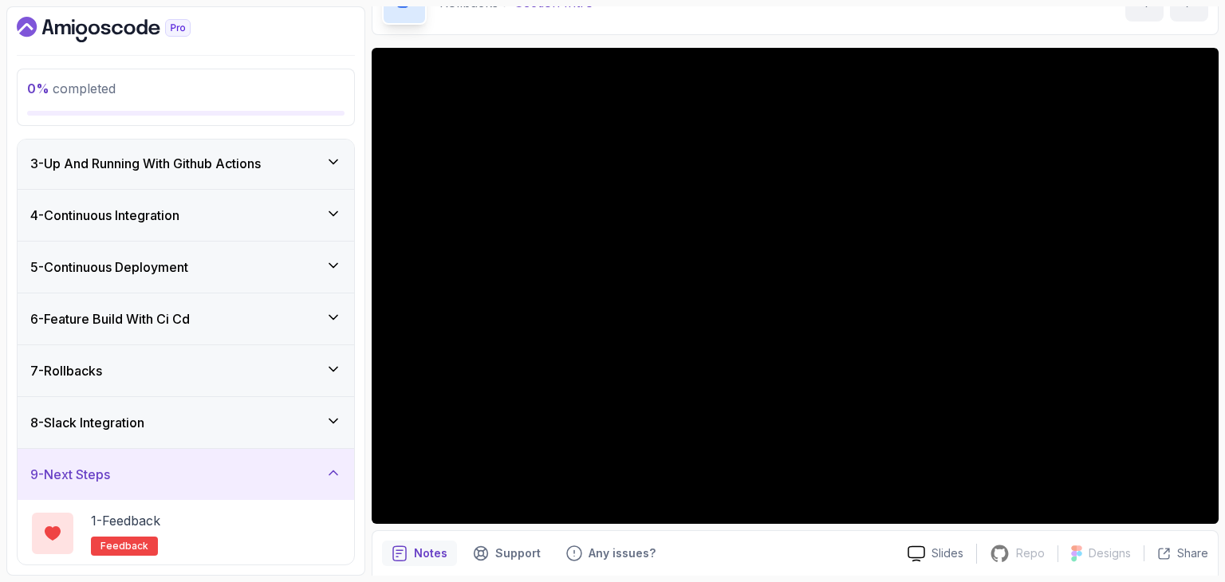
click at [222, 431] on div "8 - Slack Integration" at bounding box center [186, 422] width 337 height 51
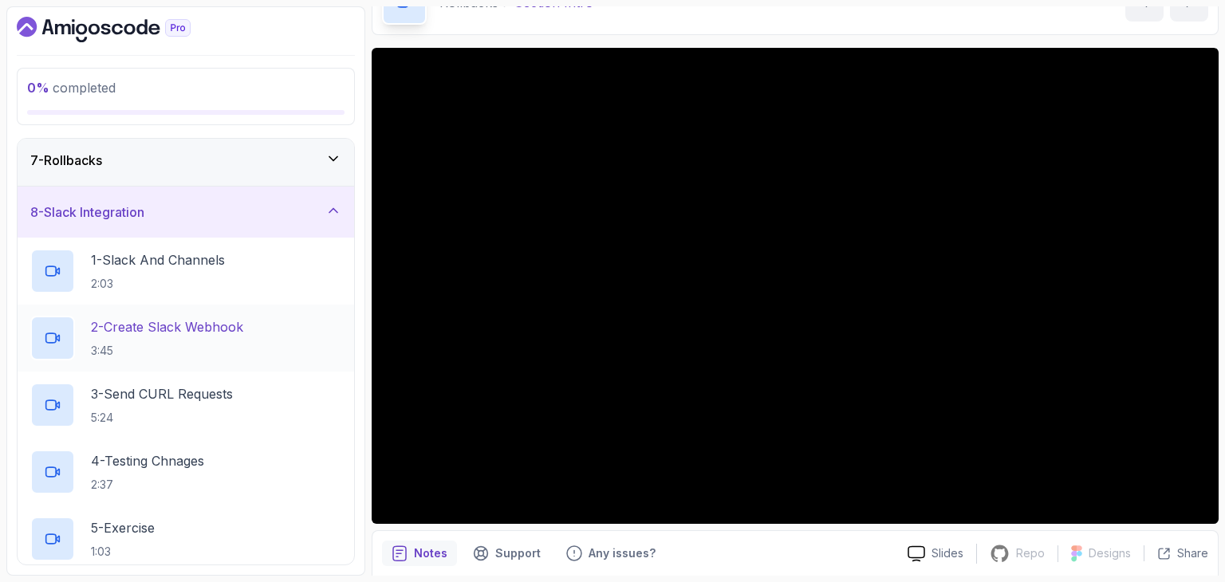
scroll to position [314, 0]
click at [205, 159] on div "7 - Rollbacks" at bounding box center [185, 161] width 311 height 19
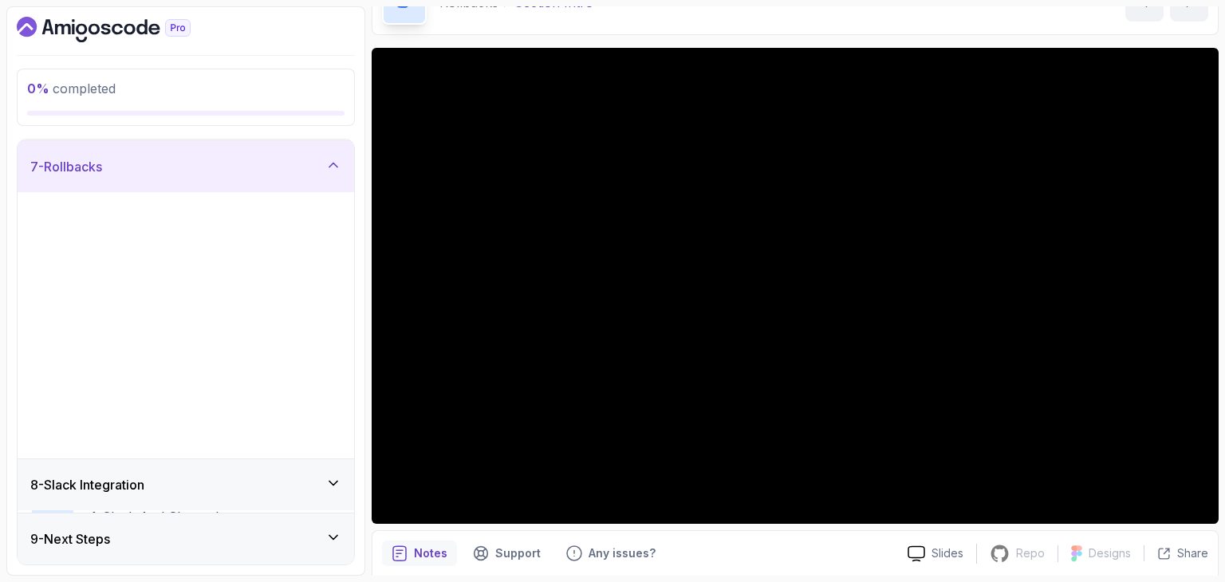
scroll to position [306, 0]
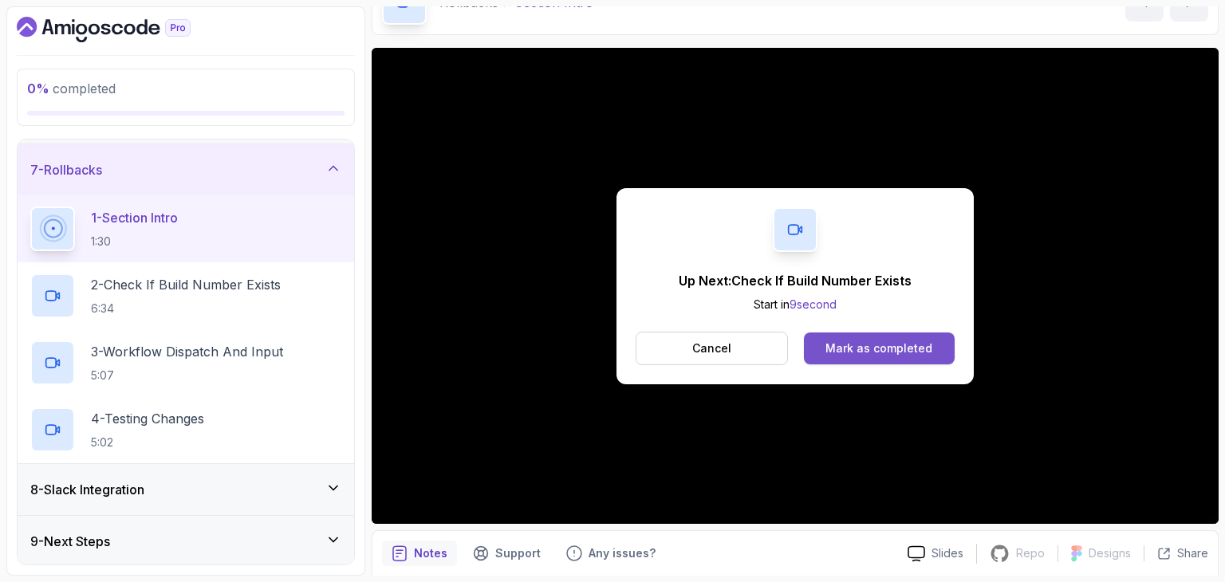
click at [840, 348] on div "Mark as completed" at bounding box center [878, 349] width 107 height 16
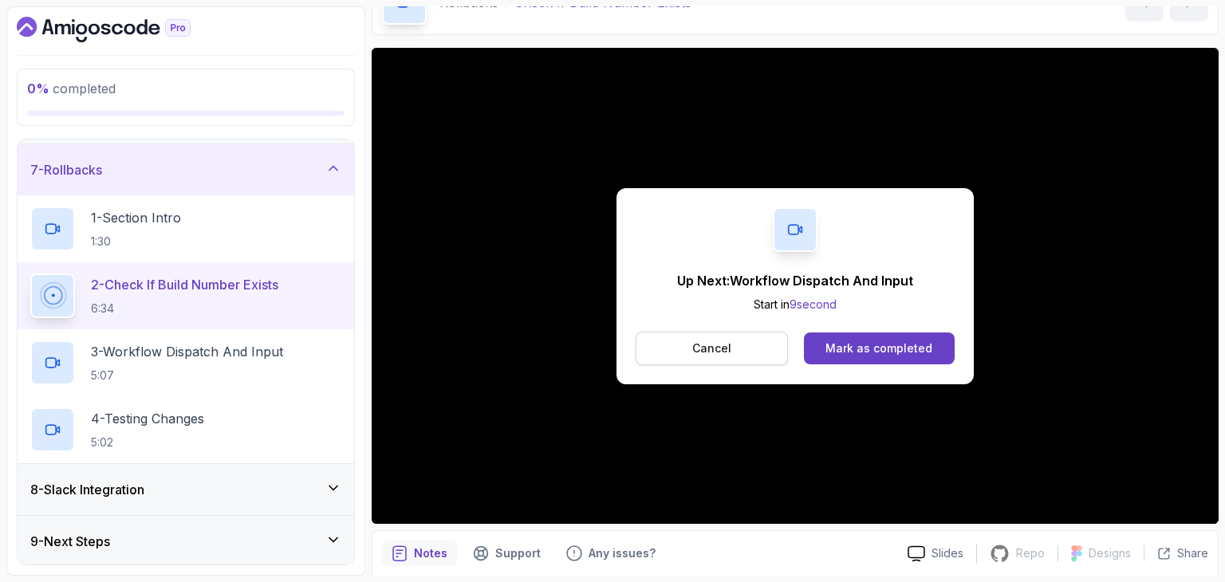
click at [690, 345] on button "Cancel" at bounding box center [712, 348] width 152 height 33
click at [938, 361] on button "Mark as completed" at bounding box center [879, 349] width 151 height 32
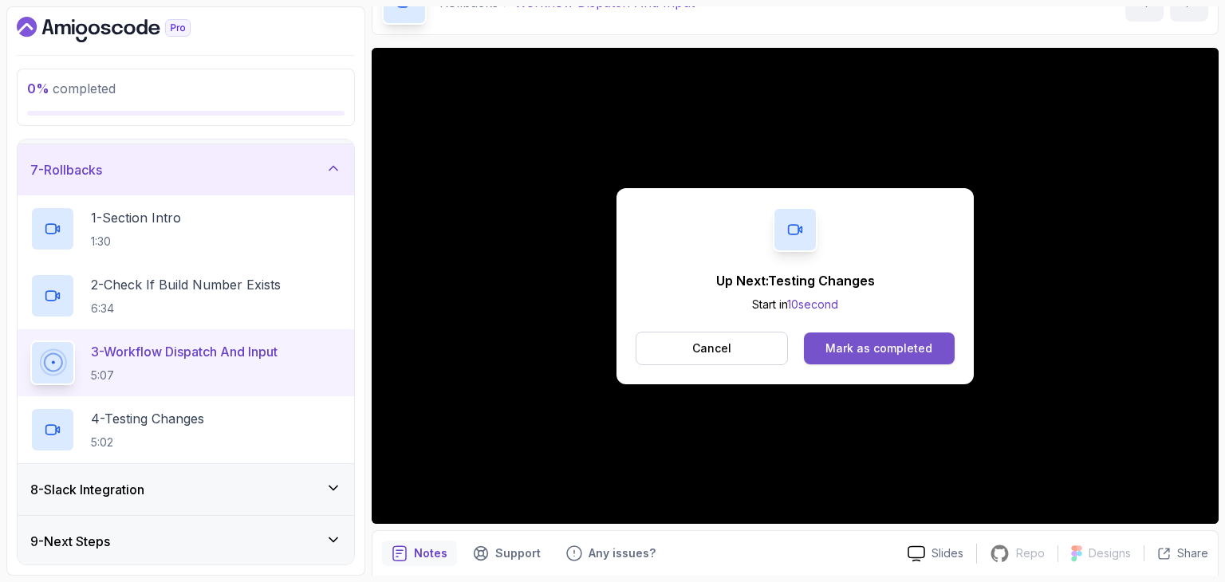
click at [826, 348] on button "Mark as completed" at bounding box center [879, 349] width 151 height 32
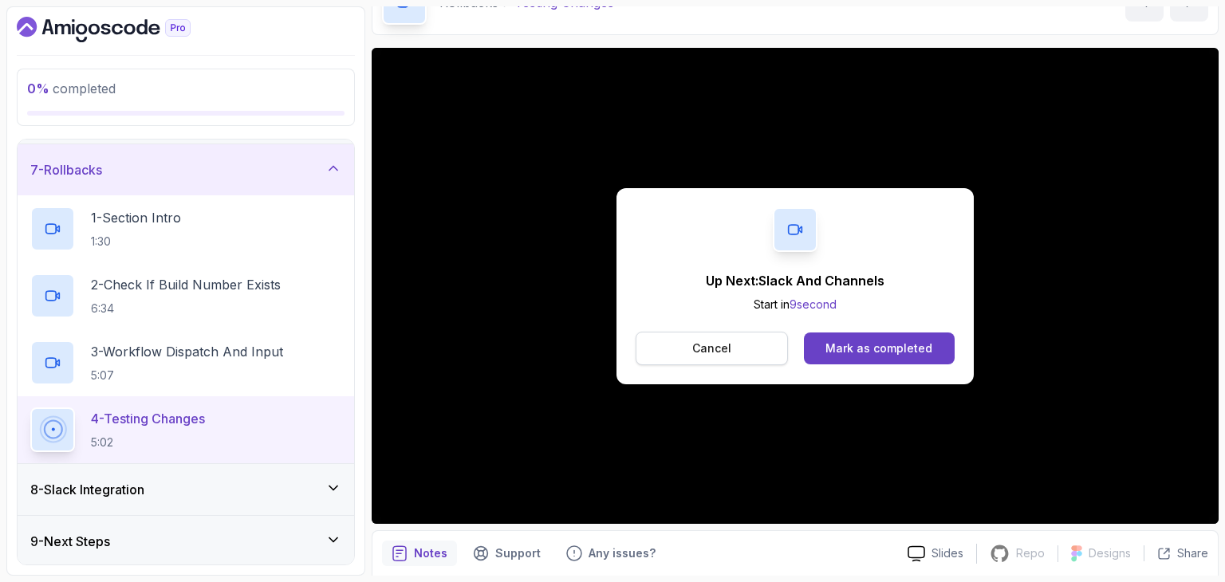
click at [728, 334] on button "Cancel" at bounding box center [712, 348] width 152 height 33
click at [888, 348] on div "Mark as completed" at bounding box center [878, 349] width 107 height 16
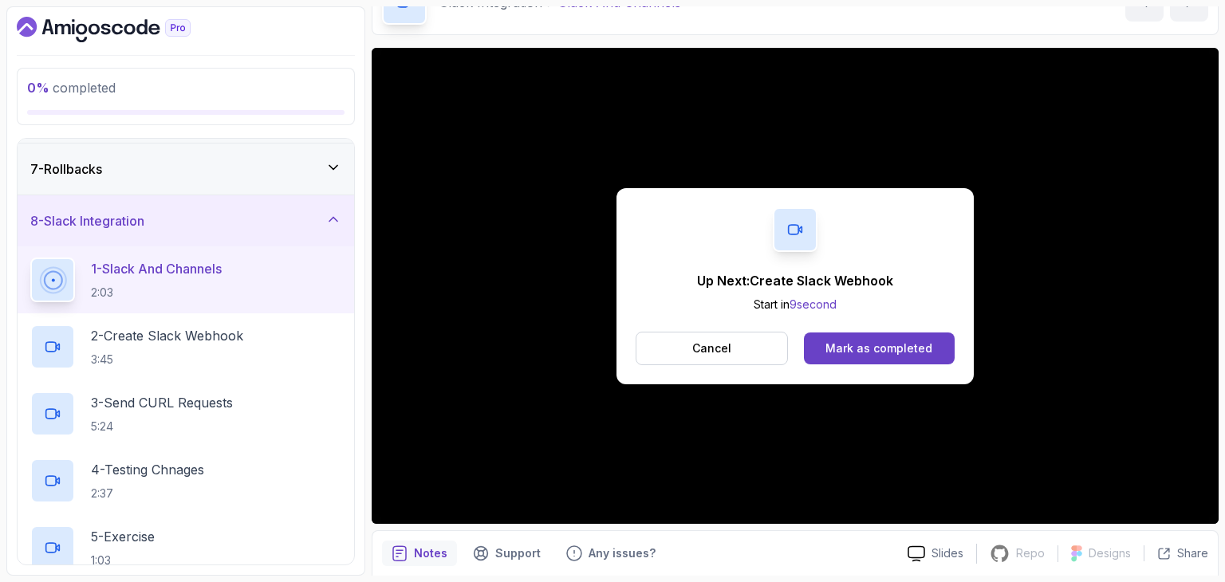
click at [888, 348] on div "Mark as completed" at bounding box center [878, 349] width 107 height 16
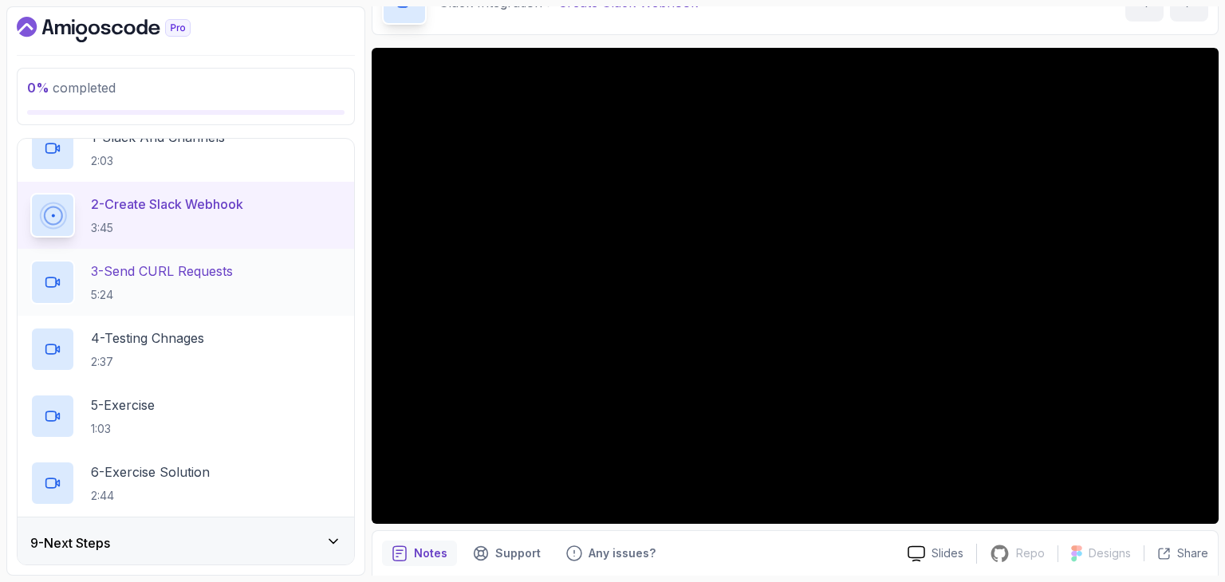
scroll to position [440, 0]
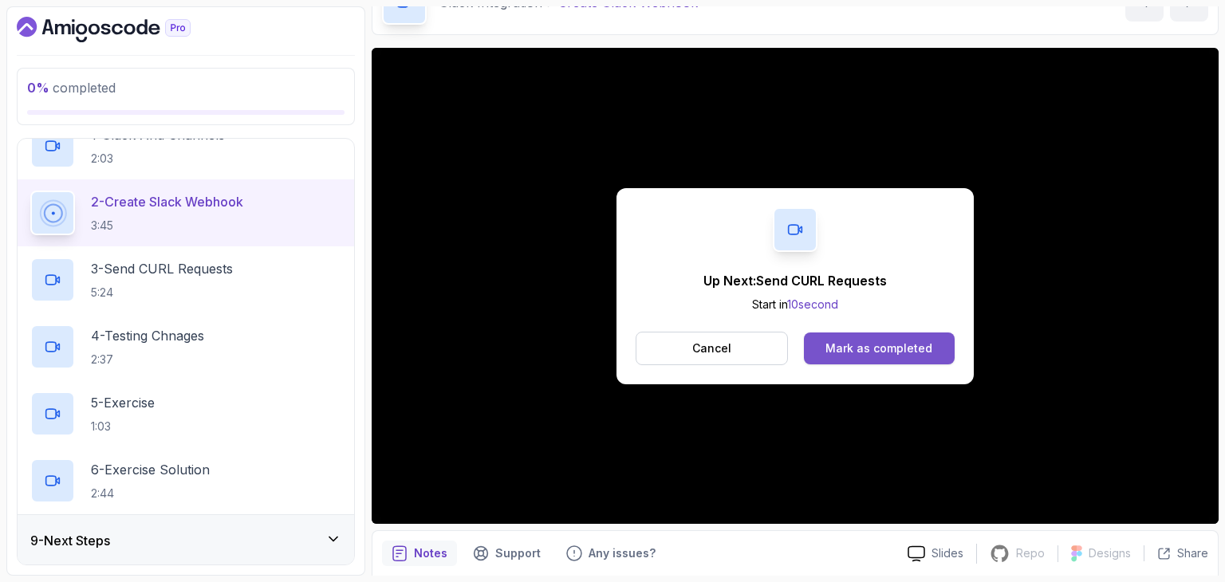
click at [899, 361] on button "Mark as completed" at bounding box center [879, 349] width 151 height 32
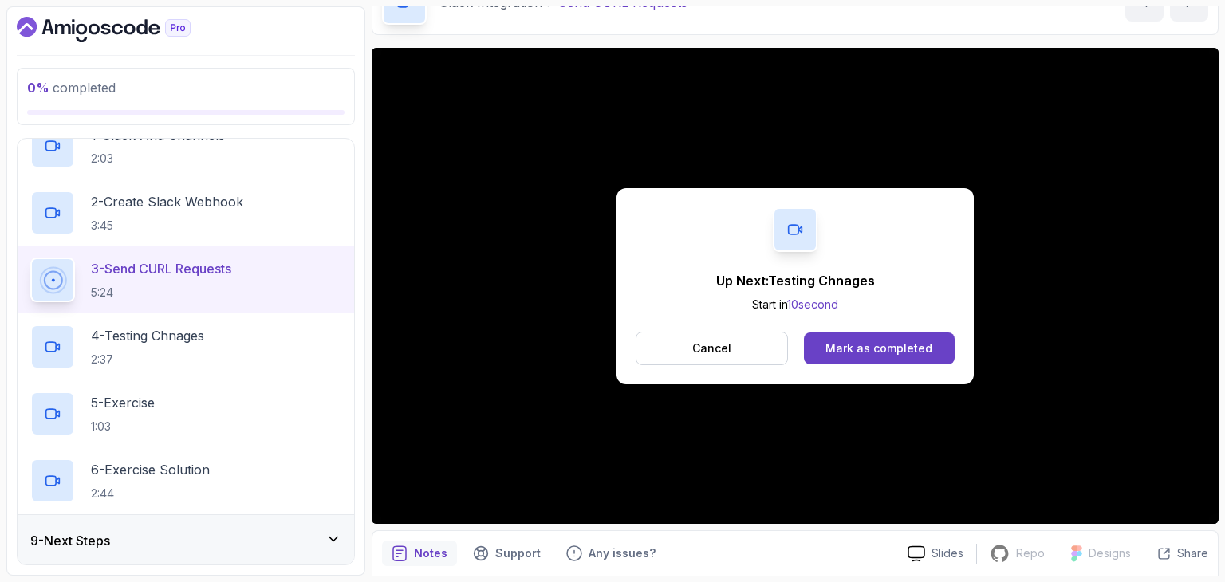
click at [768, 345] on button "Cancel" at bounding box center [712, 348] width 152 height 33
click at [855, 352] on div "Mark as completed" at bounding box center [878, 349] width 107 height 16
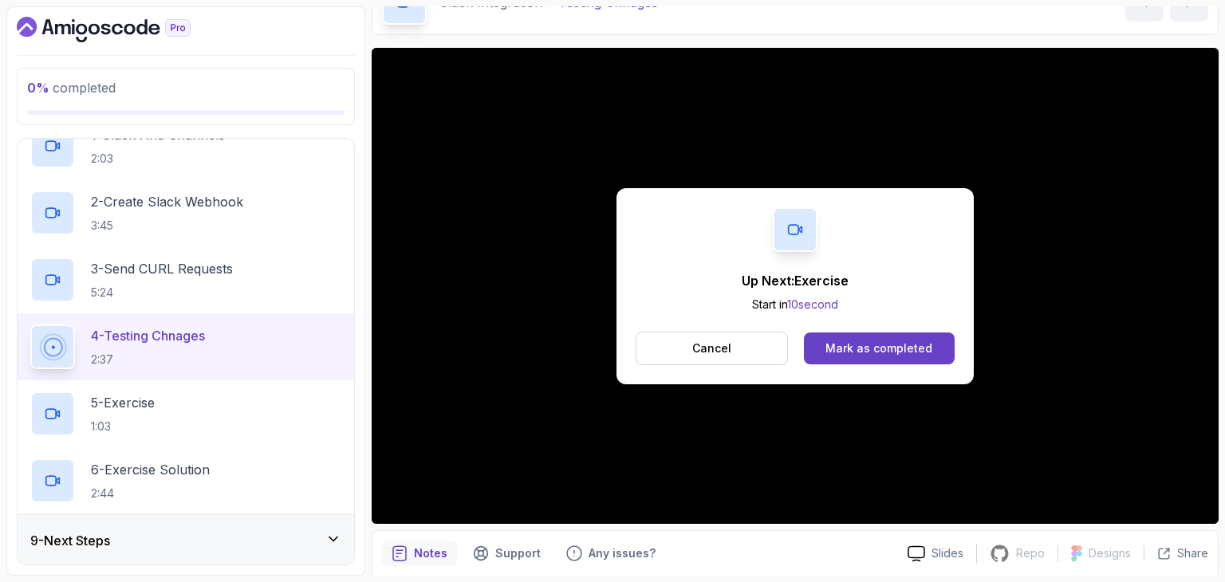
click at [896, 345] on div "Mark as completed" at bounding box center [878, 349] width 107 height 16
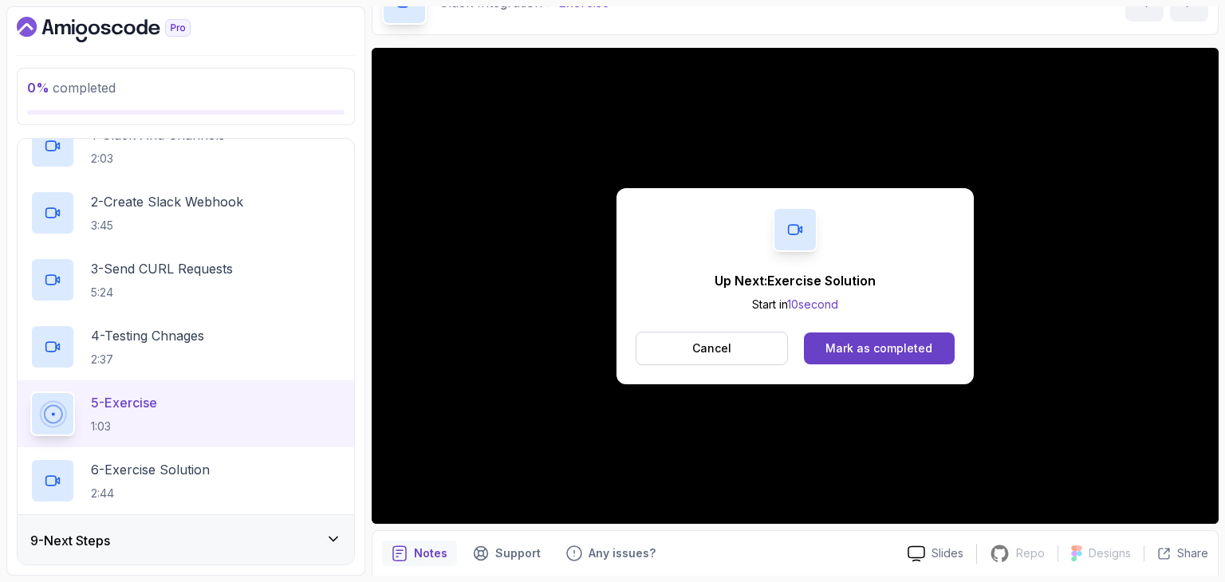
scroll to position [153, 0]
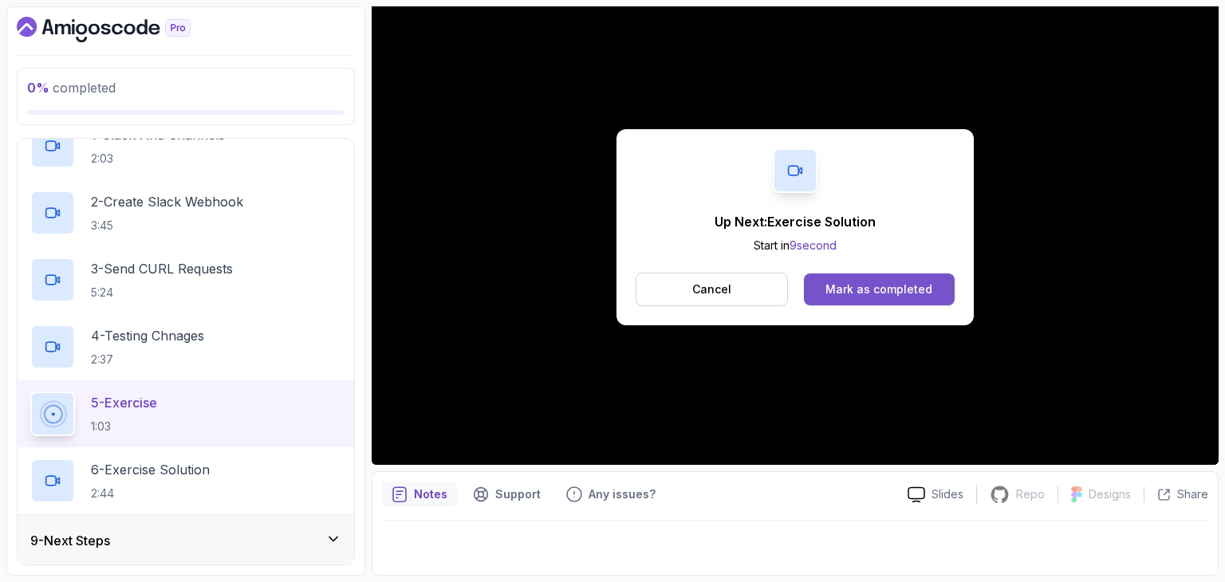
click at [931, 288] on button "Mark as completed" at bounding box center [879, 290] width 151 height 32
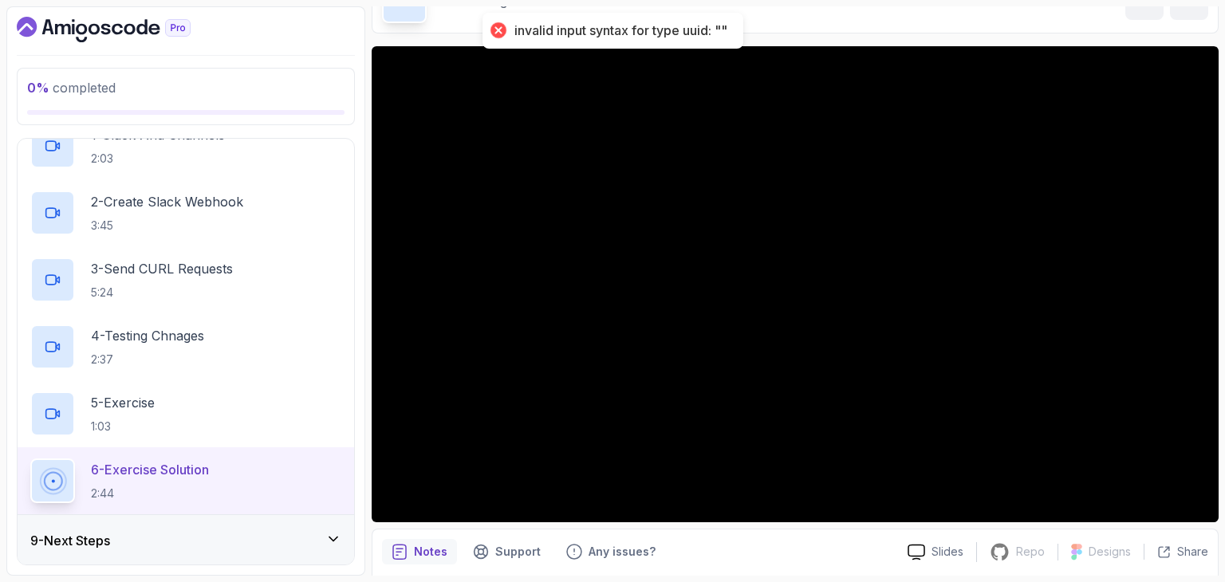
scroll to position [96, 0]
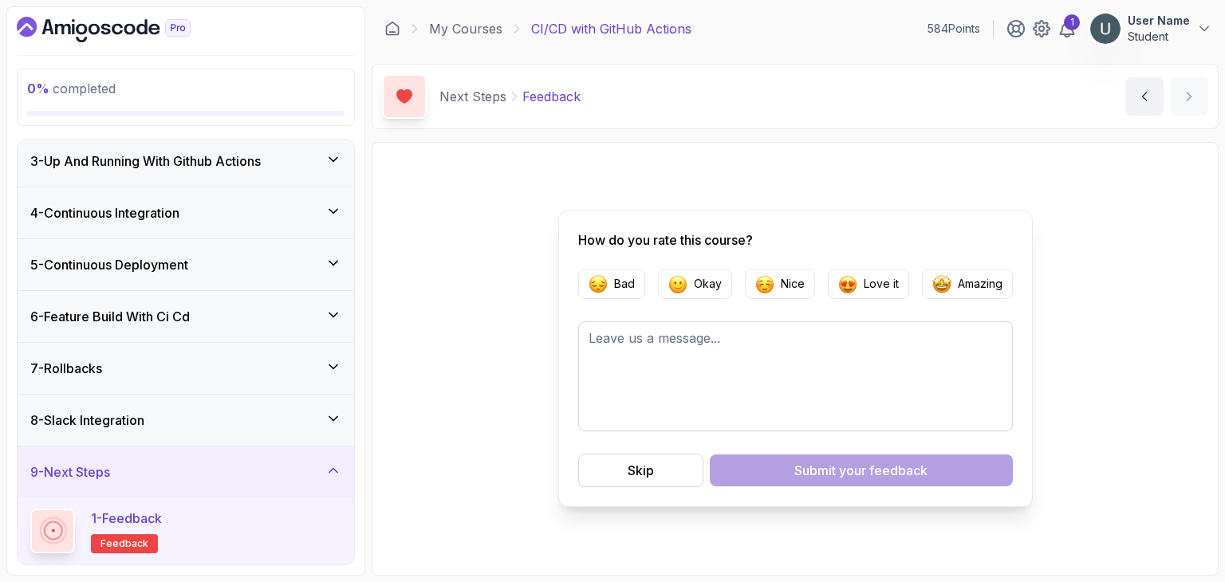
scroll to position [38, 0]
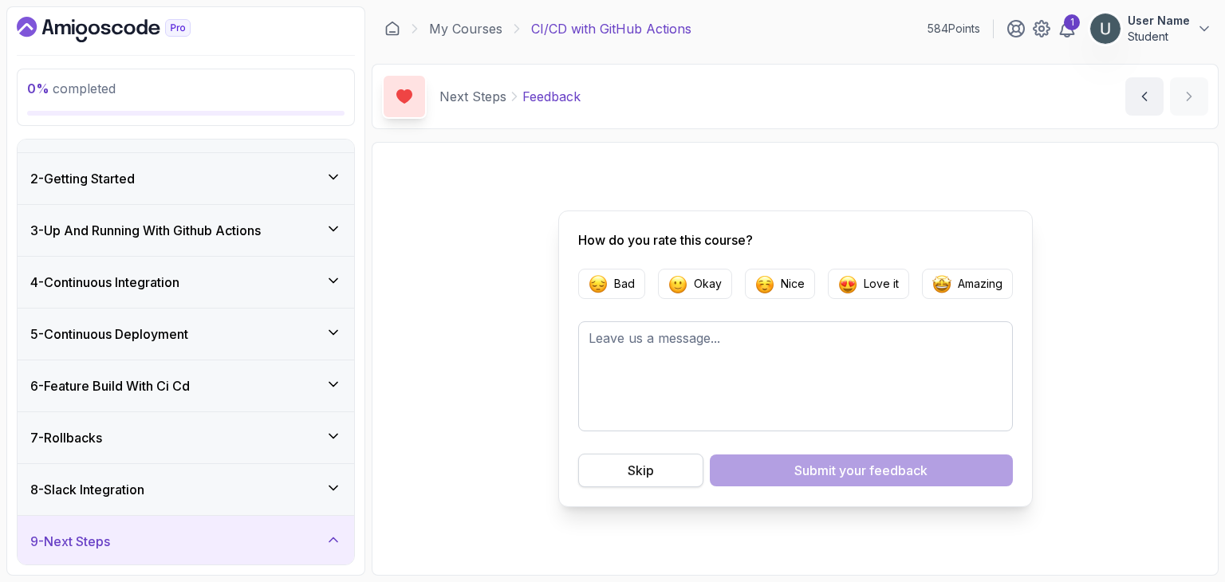
click at [590, 486] on button "Skip" at bounding box center [640, 470] width 125 height 33
click at [601, 473] on button "Skip" at bounding box center [640, 470] width 125 height 33
click at [629, 477] on div "Skip" at bounding box center [641, 470] width 26 height 19
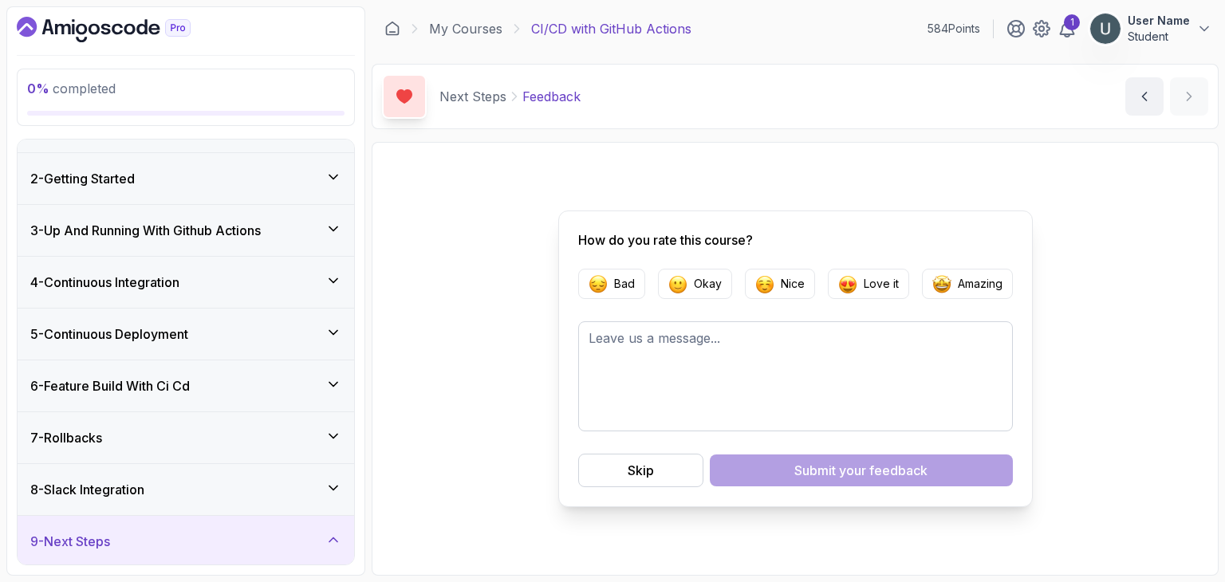
click at [1063, 39] on div "1 User Name Student" at bounding box center [1109, 29] width 206 height 32
click at [1069, 29] on div "1" at bounding box center [1072, 22] width 16 height 16
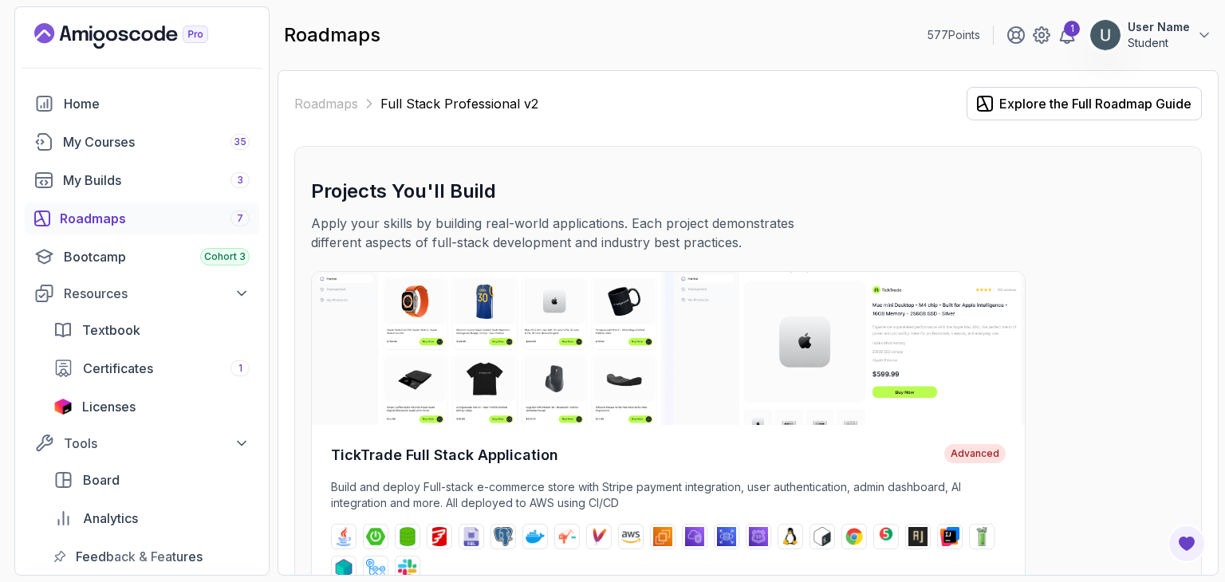
scroll to position [2331, 0]
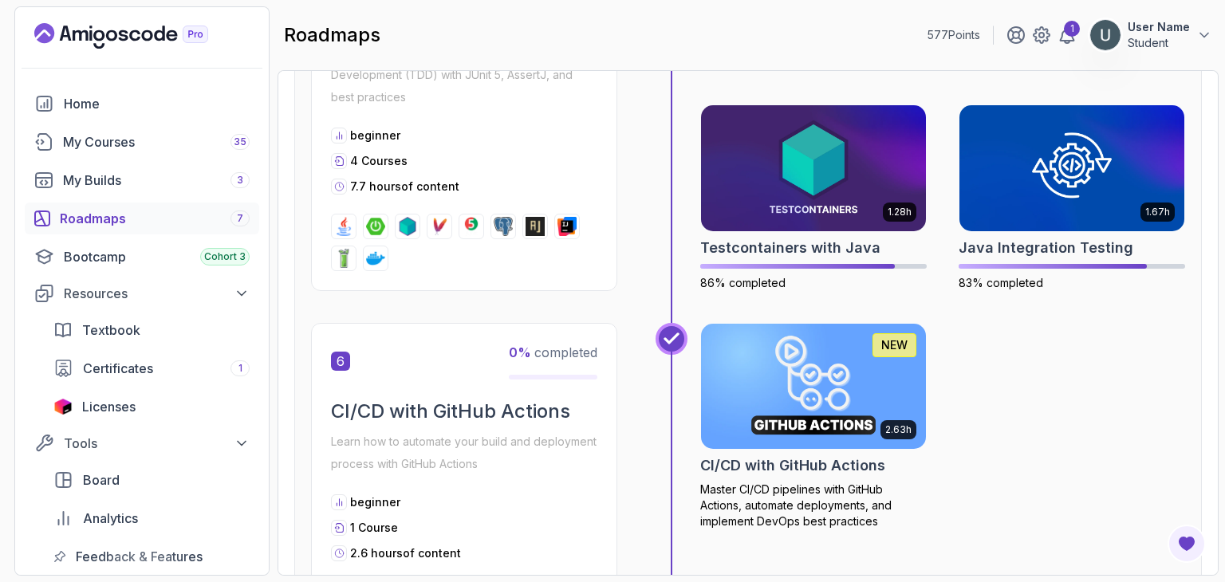
click at [1163, 26] on p "User Name" at bounding box center [1159, 27] width 62 height 16
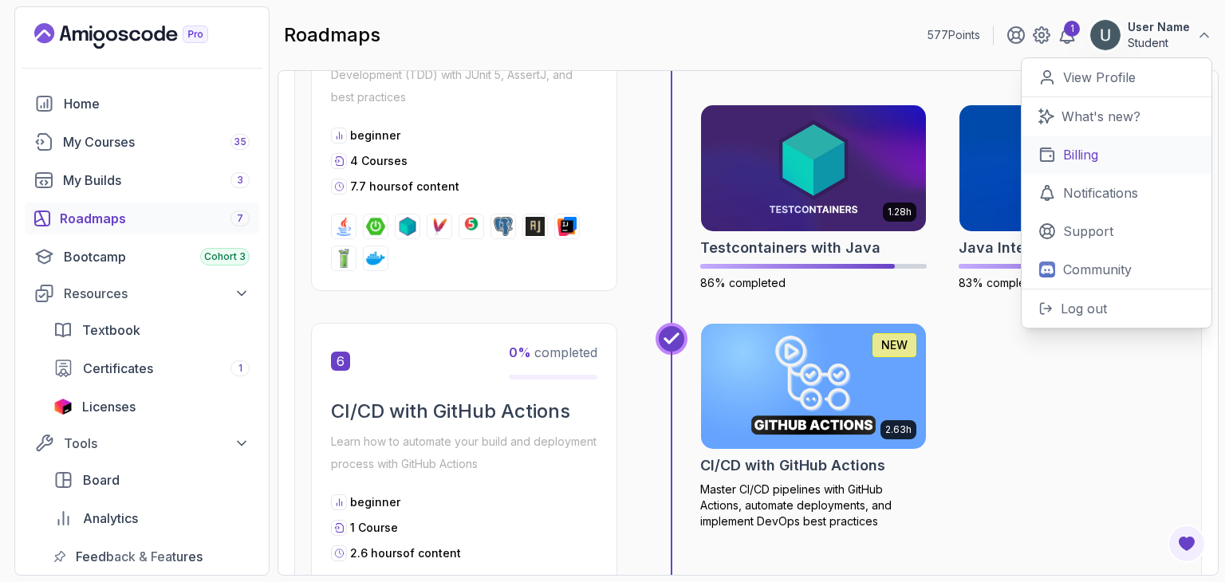
click at [1097, 167] on link "Billing" at bounding box center [1117, 155] width 190 height 38
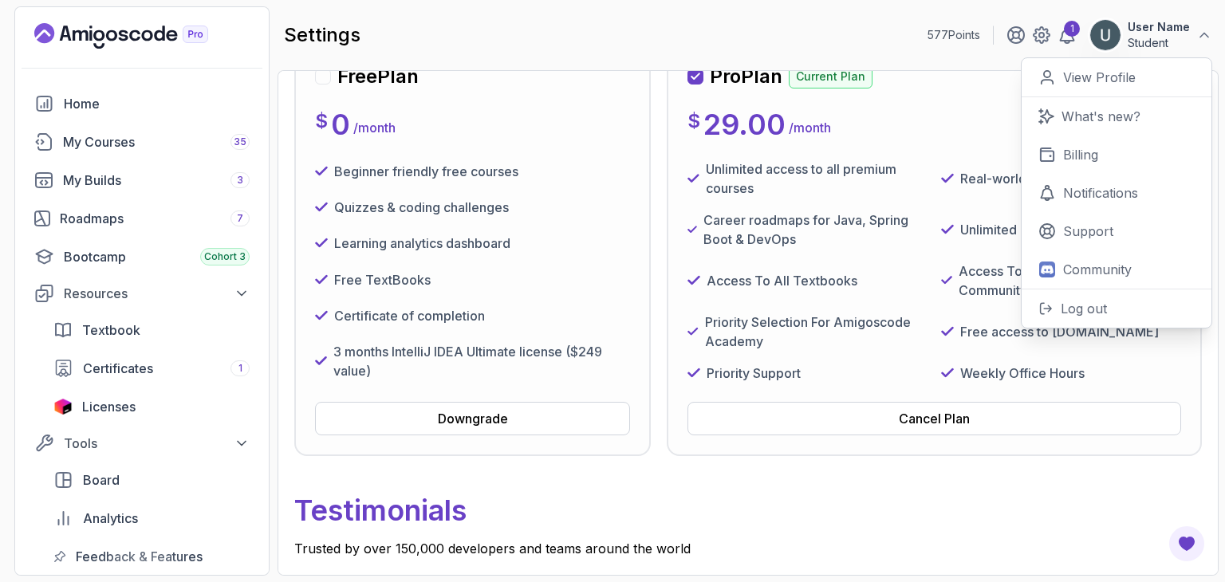
scroll to position [209, 0]
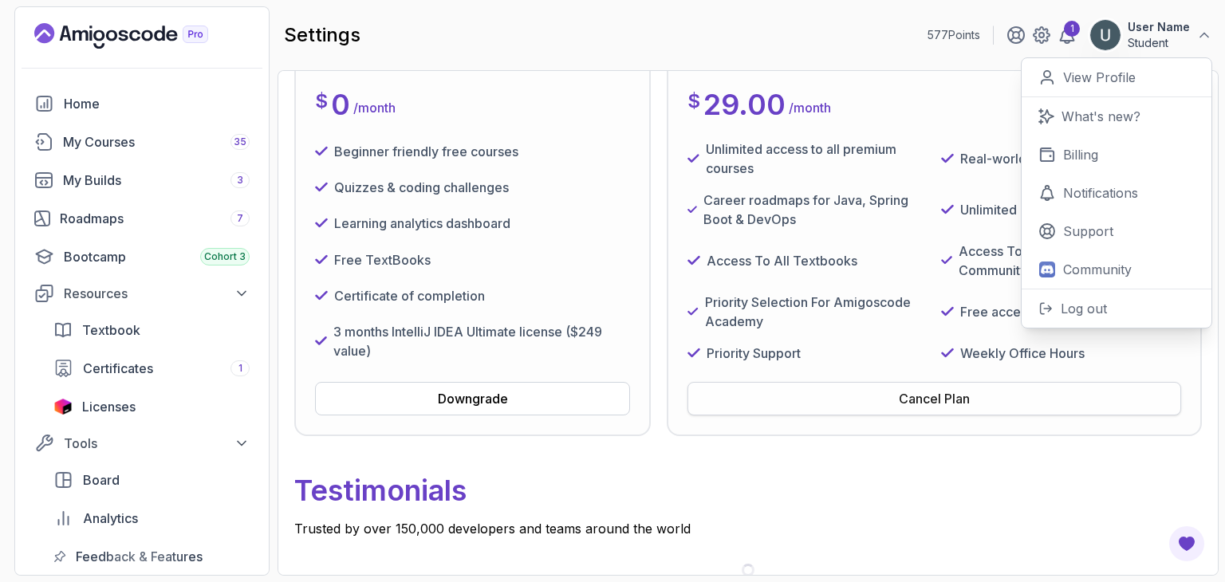
click at [781, 412] on button "Cancel Plan" at bounding box center [934, 398] width 494 height 33
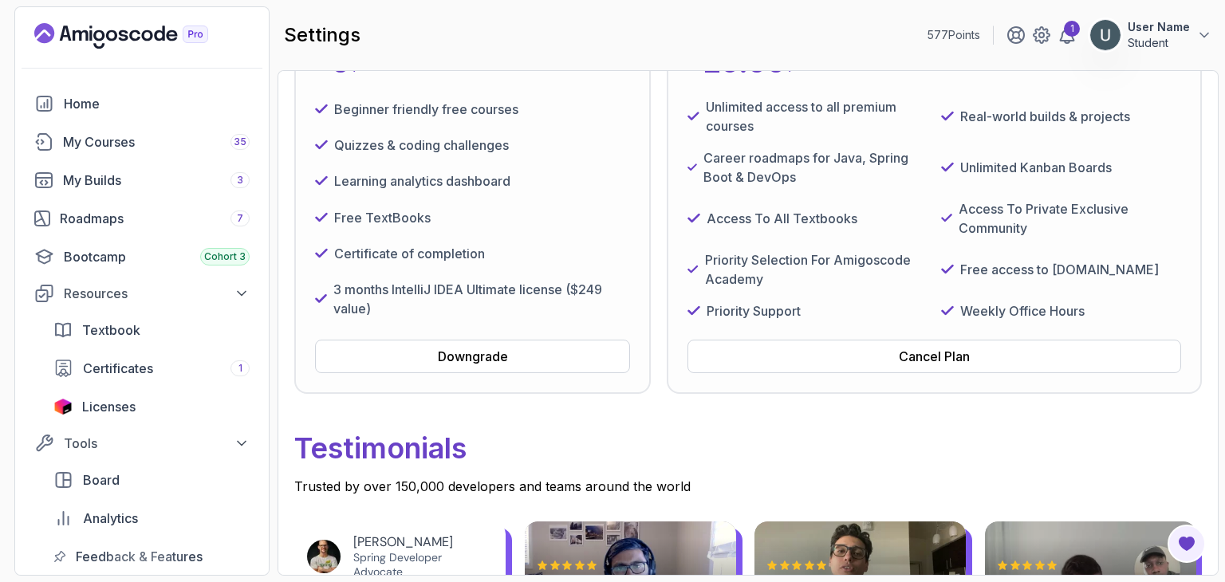
scroll to position [250, 0]
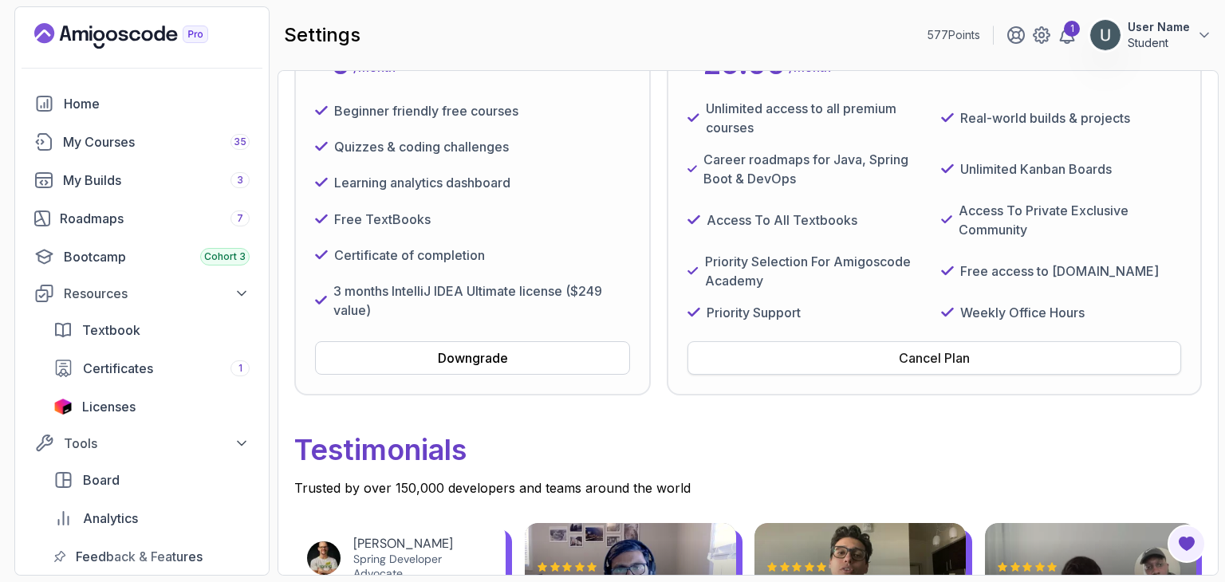
click at [871, 359] on button "Cancel Plan" at bounding box center [934, 357] width 494 height 33
